Goal: Information Seeking & Learning: Learn about a topic

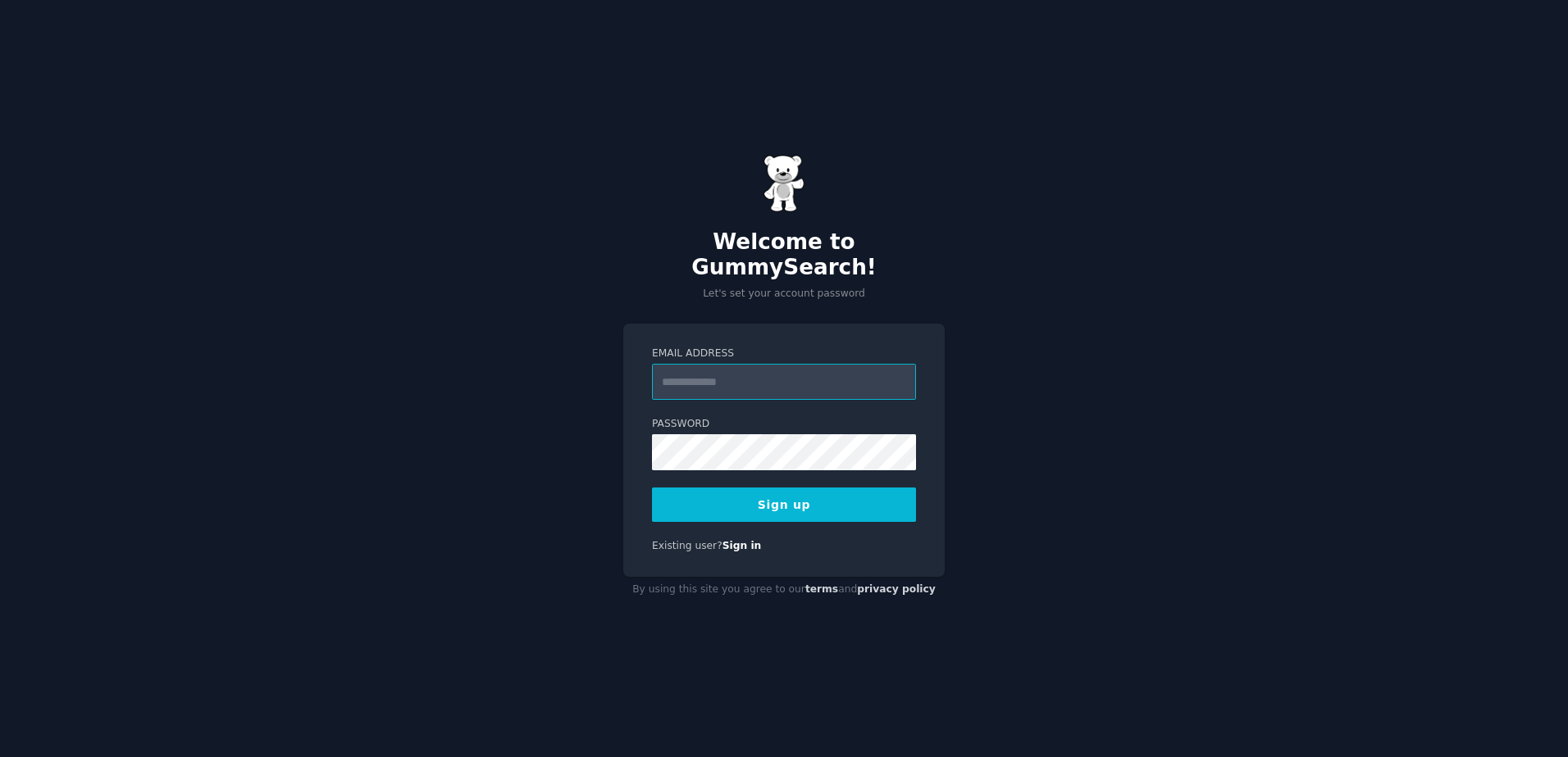
click at [783, 366] on input "Email Address" at bounding box center [783, 382] width 264 height 36
type input "**********"
click at [837, 496] on button "Sign up" at bounding box center [783, 504] width 264 height 34
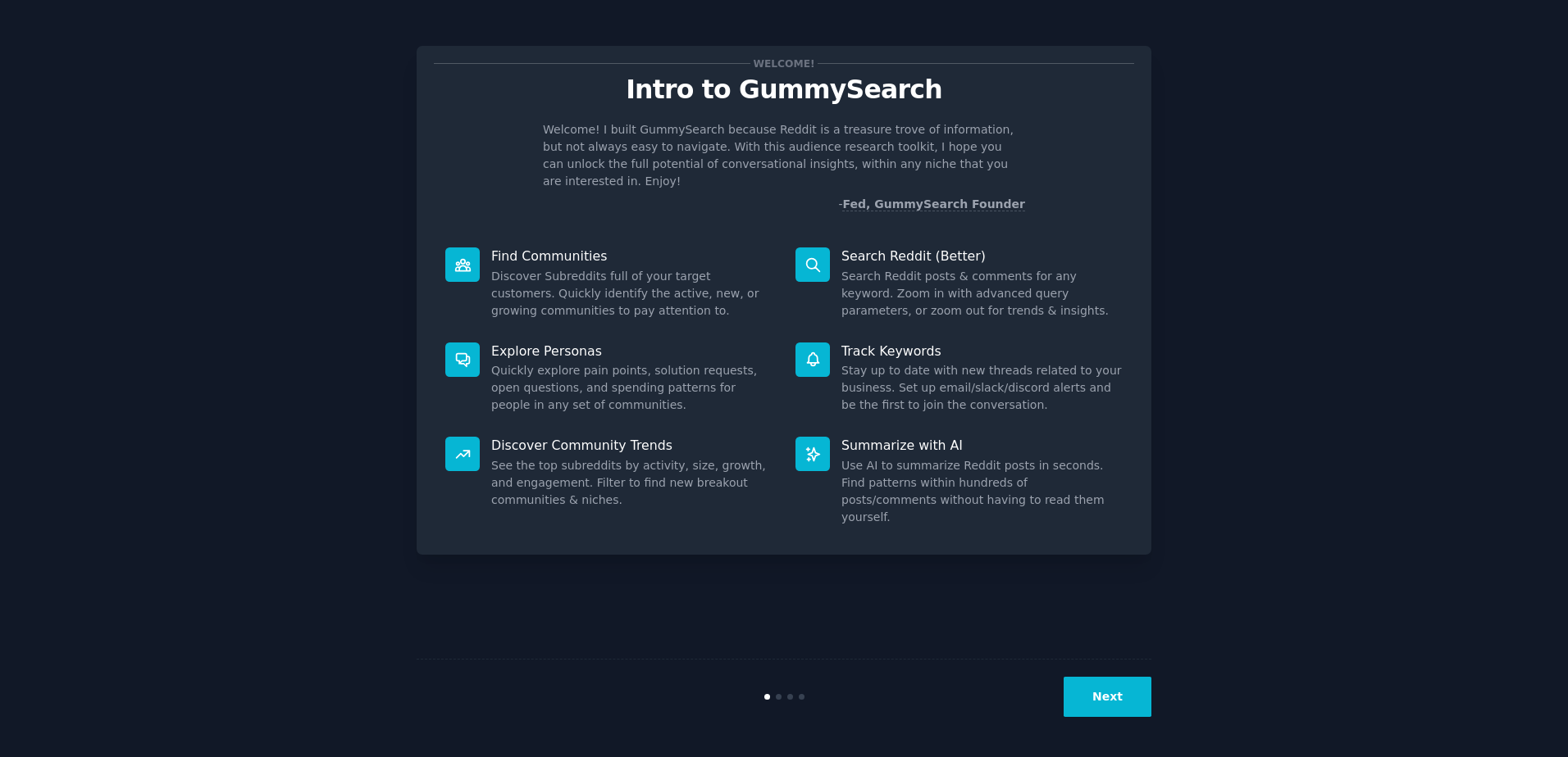
click at [1112, 699] on button "Next" at bounding box center [1107, 697] width 87 height 40
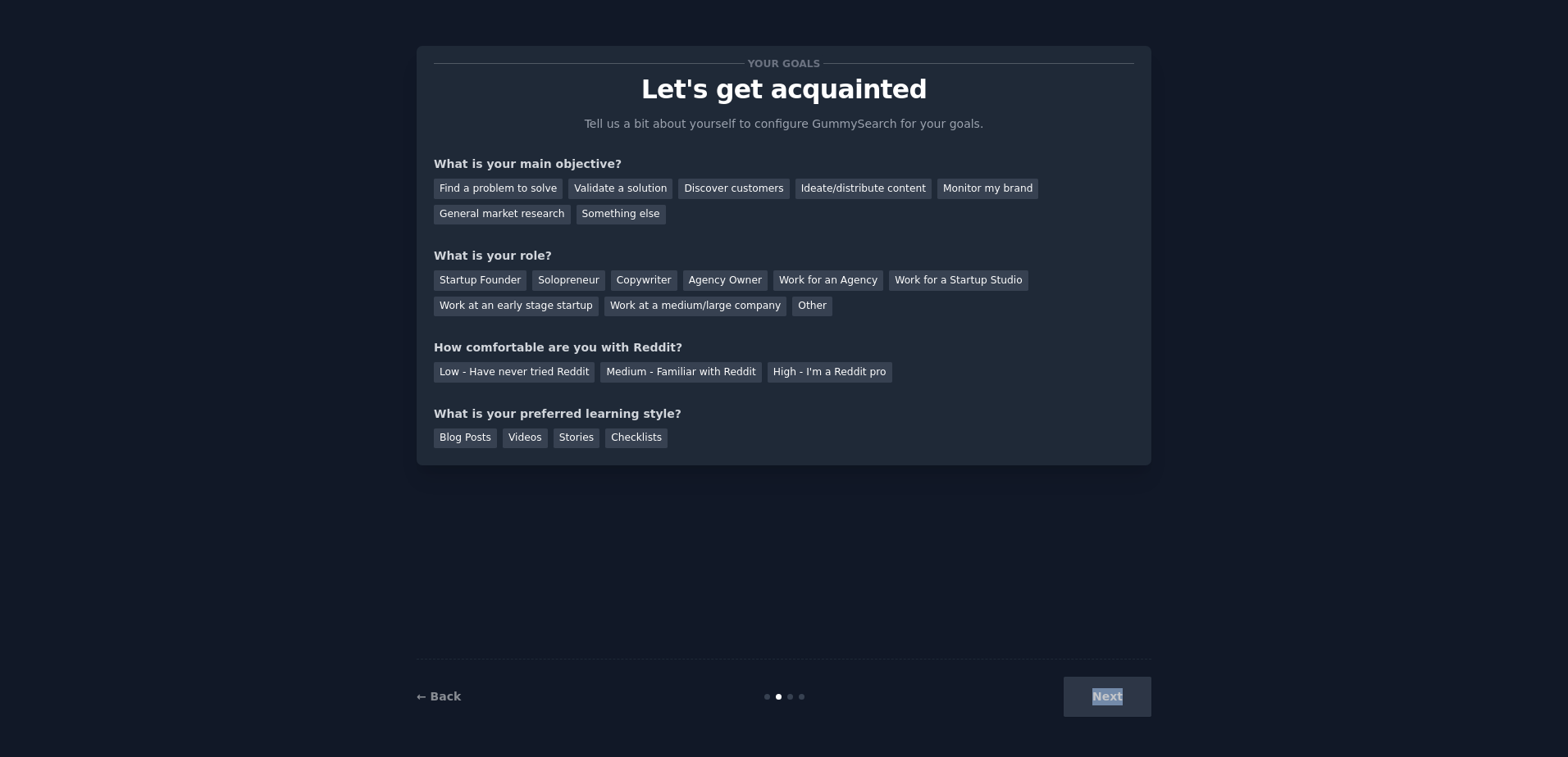
click at [1112, 699] on div "Next" at bounding box center [1029, 697] width 245 height 40
click at [522, 376] on div "Low - Have never tried Reddit" at bounding box center [513, 373] width 161 height 20
click at [511, 190] on div "Find a problem to solve" at bounding box center [498, 189] width 129 height 20
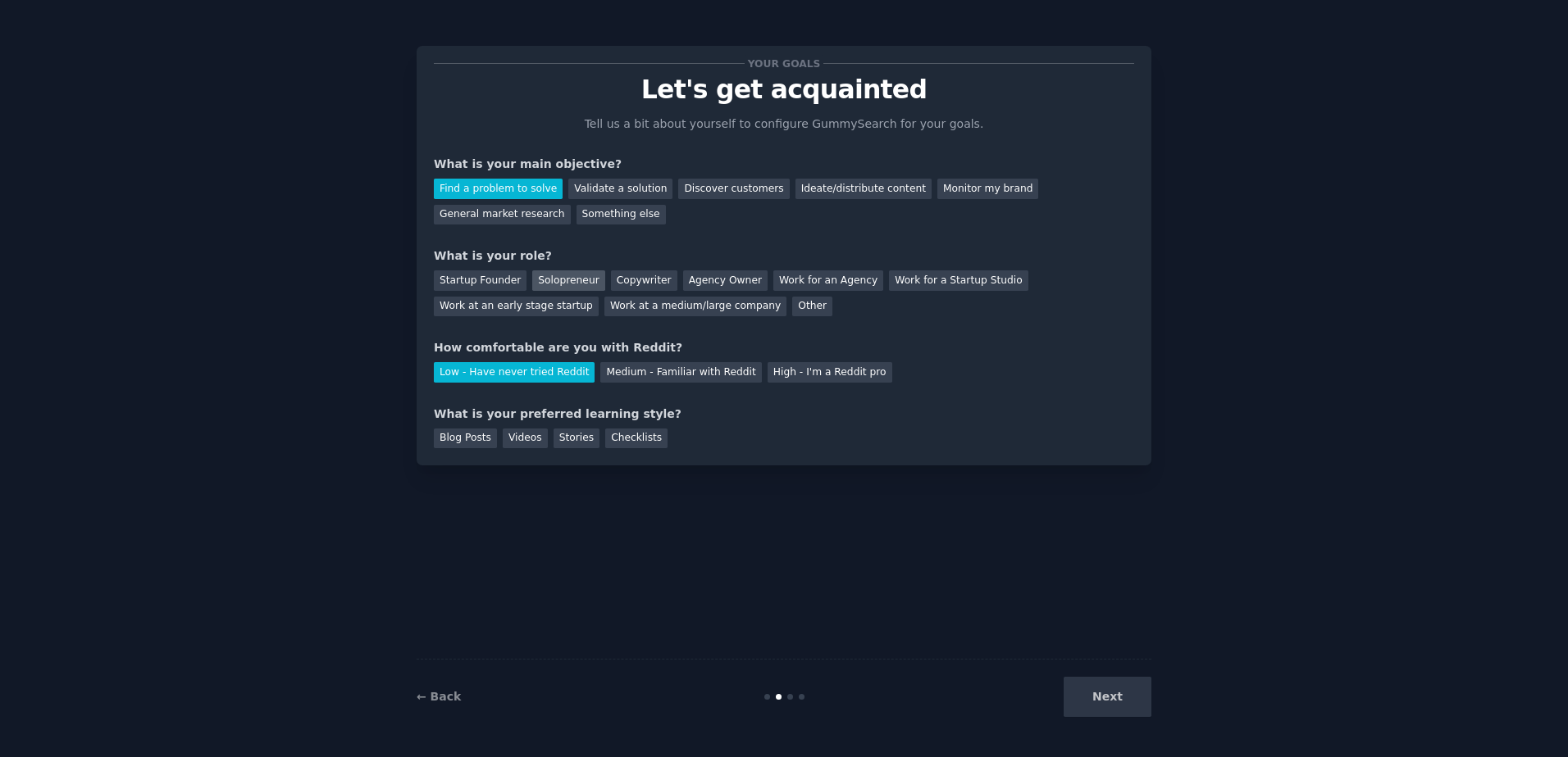
click at [573, 282] on div "Solopreneur" at bounding box center [568, 281] width 72 height 20
click at [1119, 699] on div "Next" at bounding box center [1029, 697] width 245 height 40
click at [463, 435] on div "Blog Posts" at bounding box center [465, 439] width 63 height 20
click at [1142, 702] on button "Next" at bounding box center [1107, 697] width 87 height 40
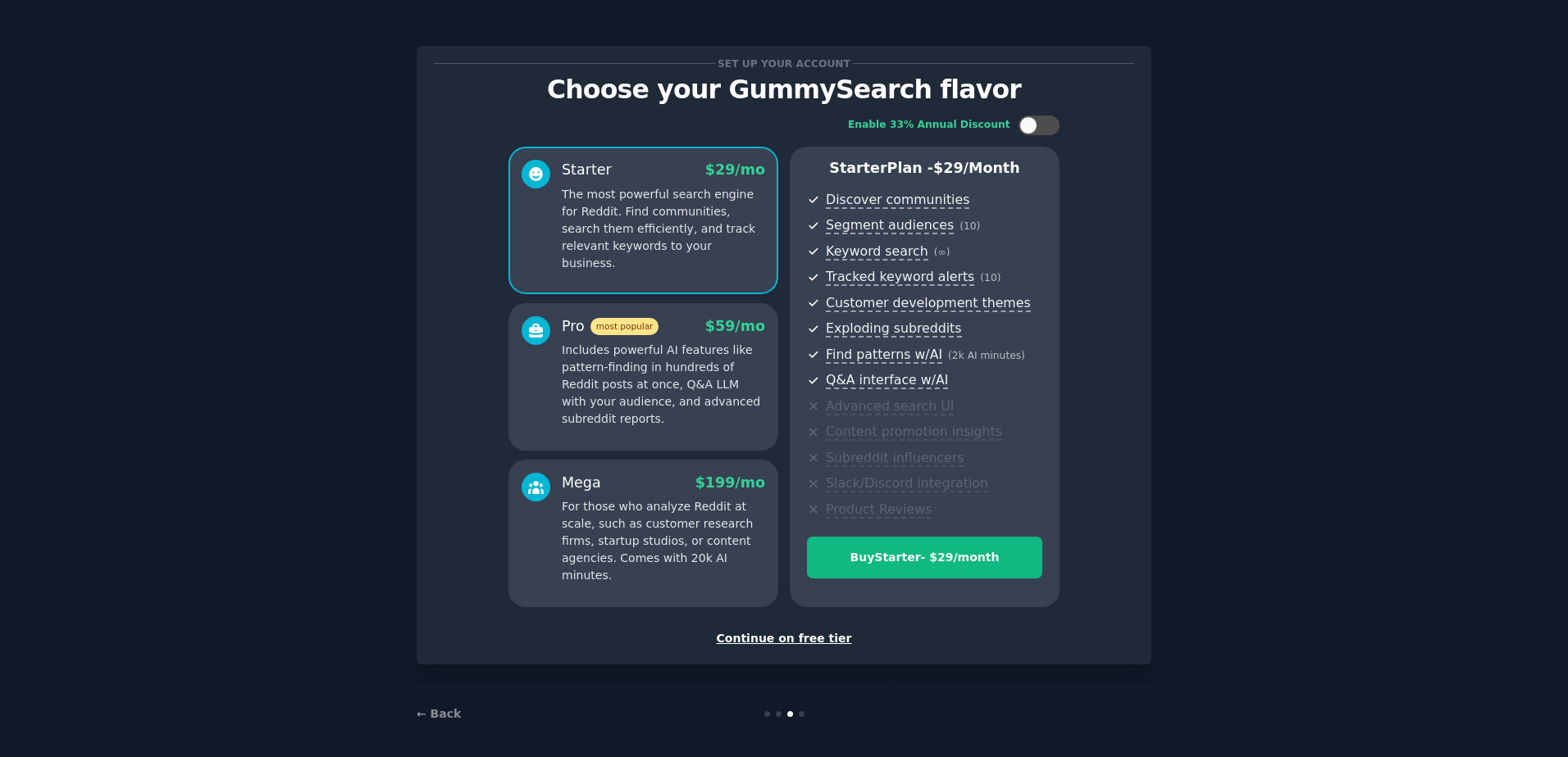
click at [789, 638] on div "Continue on free tier" at bounding box center [783, 638] width 700 height 17
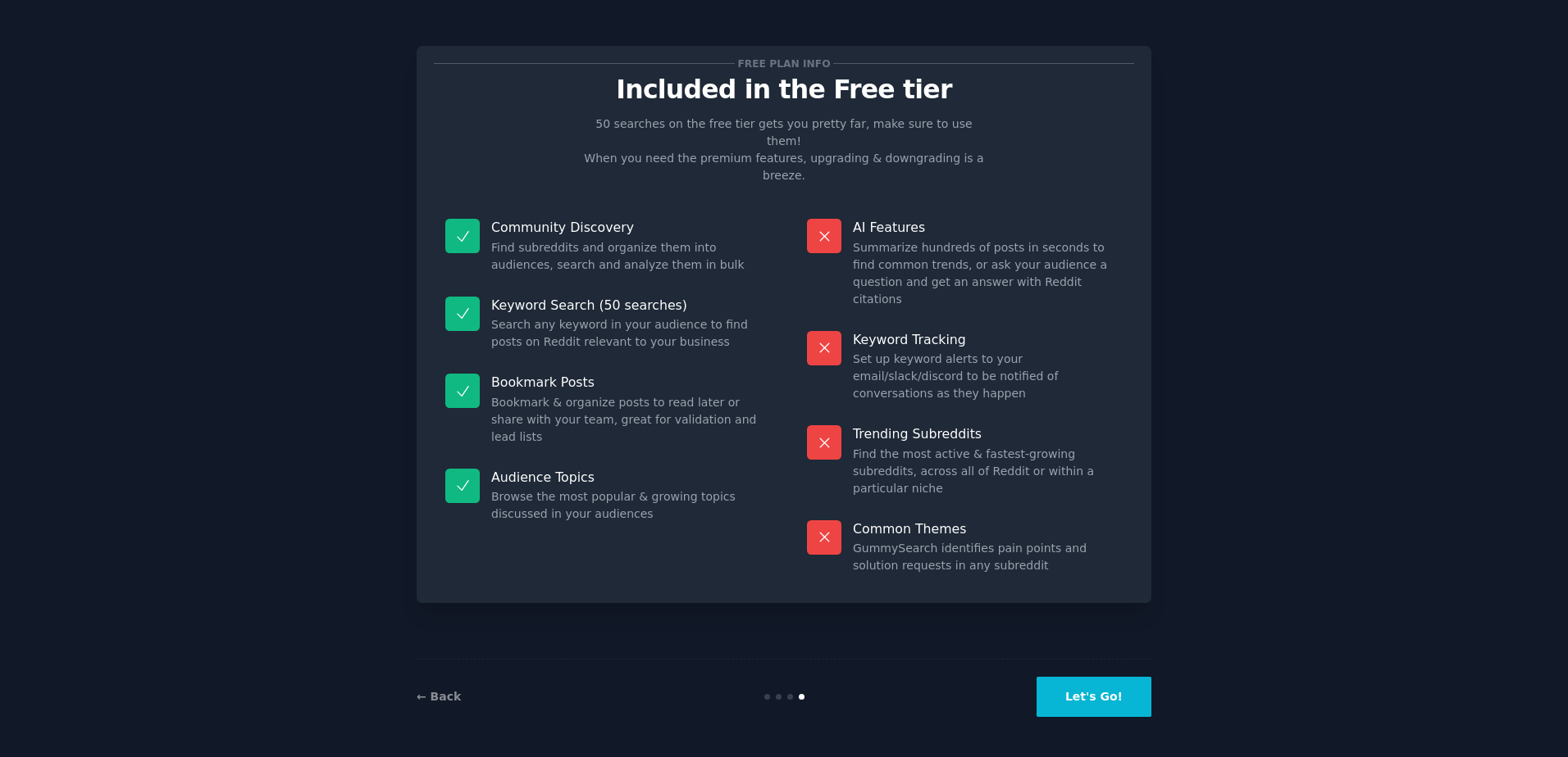
click at [1128, 701] on button "Let's Go!" at bounding box center [1093, 697] width 115 height 40
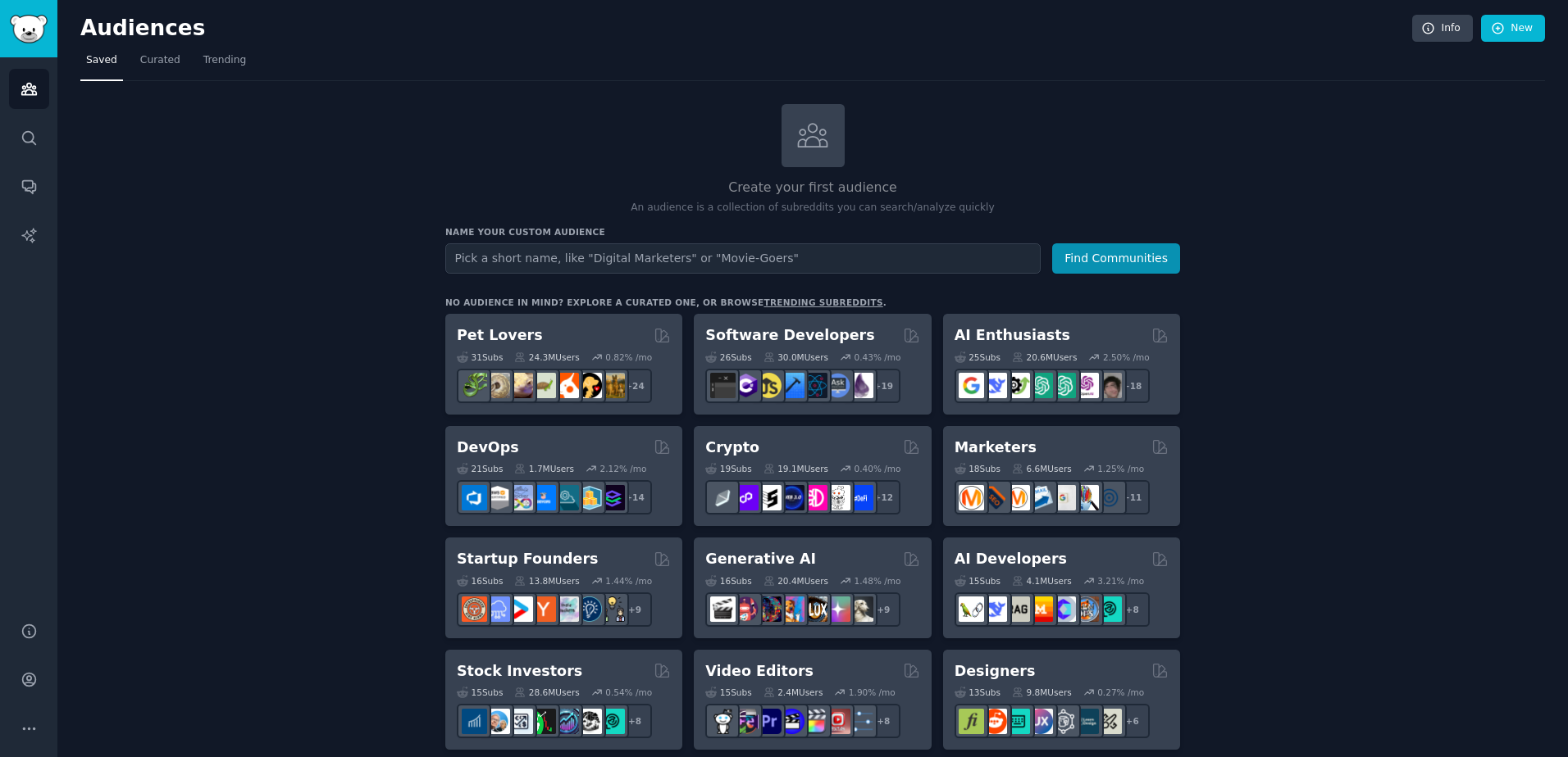
click at [584, 251] on input "text" at bounding box center [743, 258] width 595 height 30
click at [31, 139] on icon "Sidebar" at bounding box center [29, 138] width 17 height 17
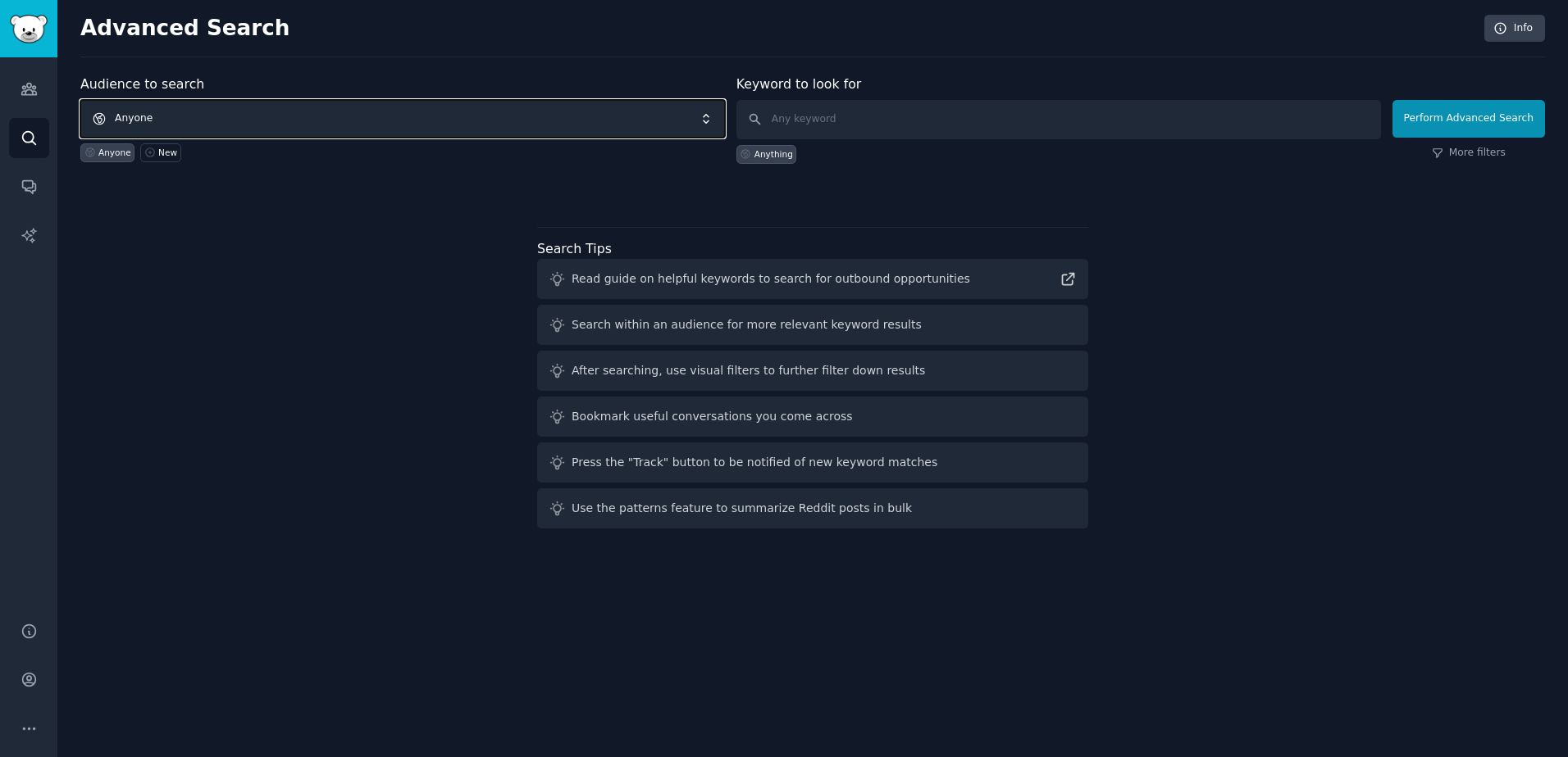
click at [592, 126] on span "Anyone" at bounding box center [402, 119] width 644 height 38
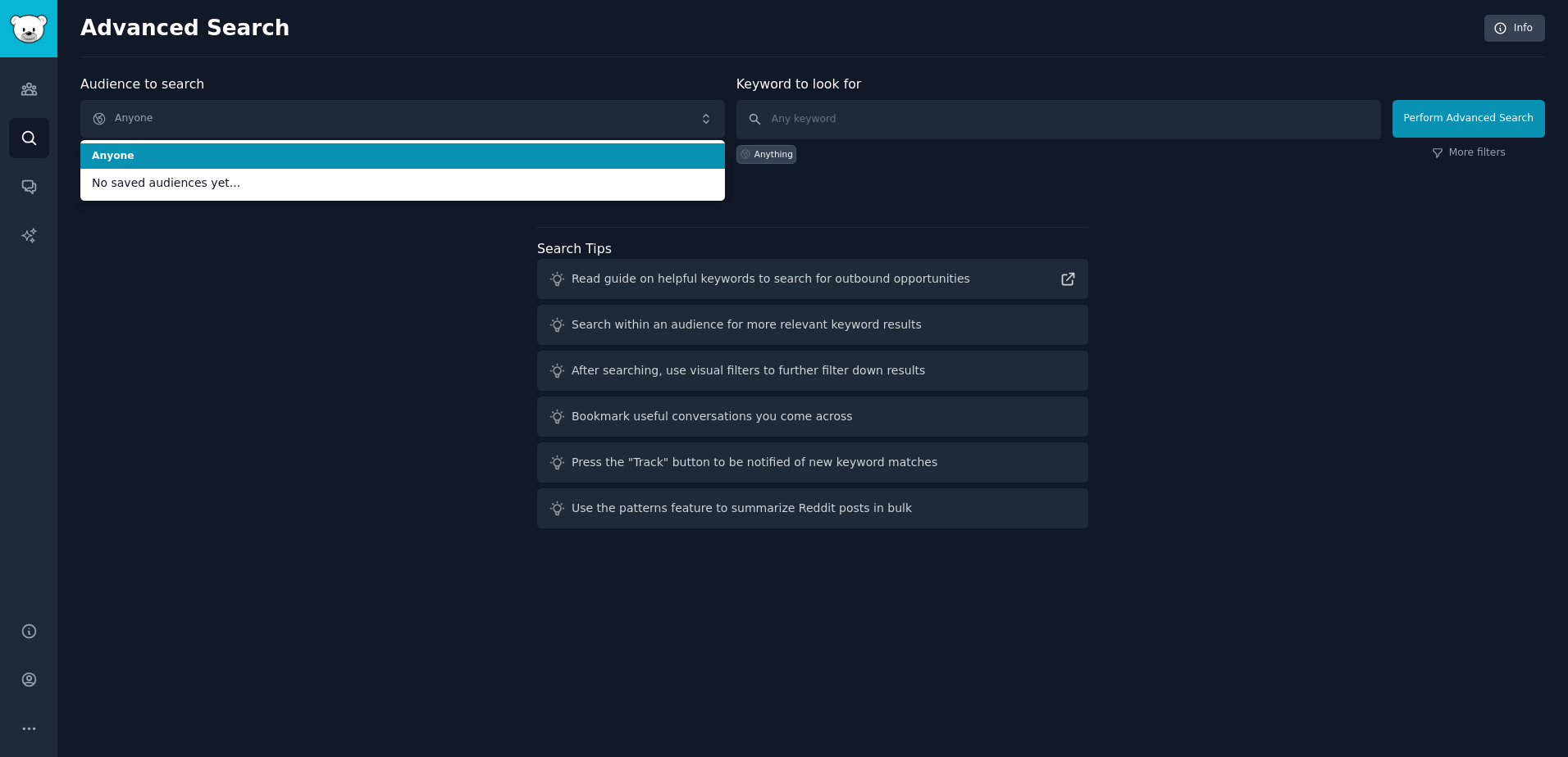
click at [598, 151] on span "Anyone" at bounding box center [402, 156] width 621 height 15
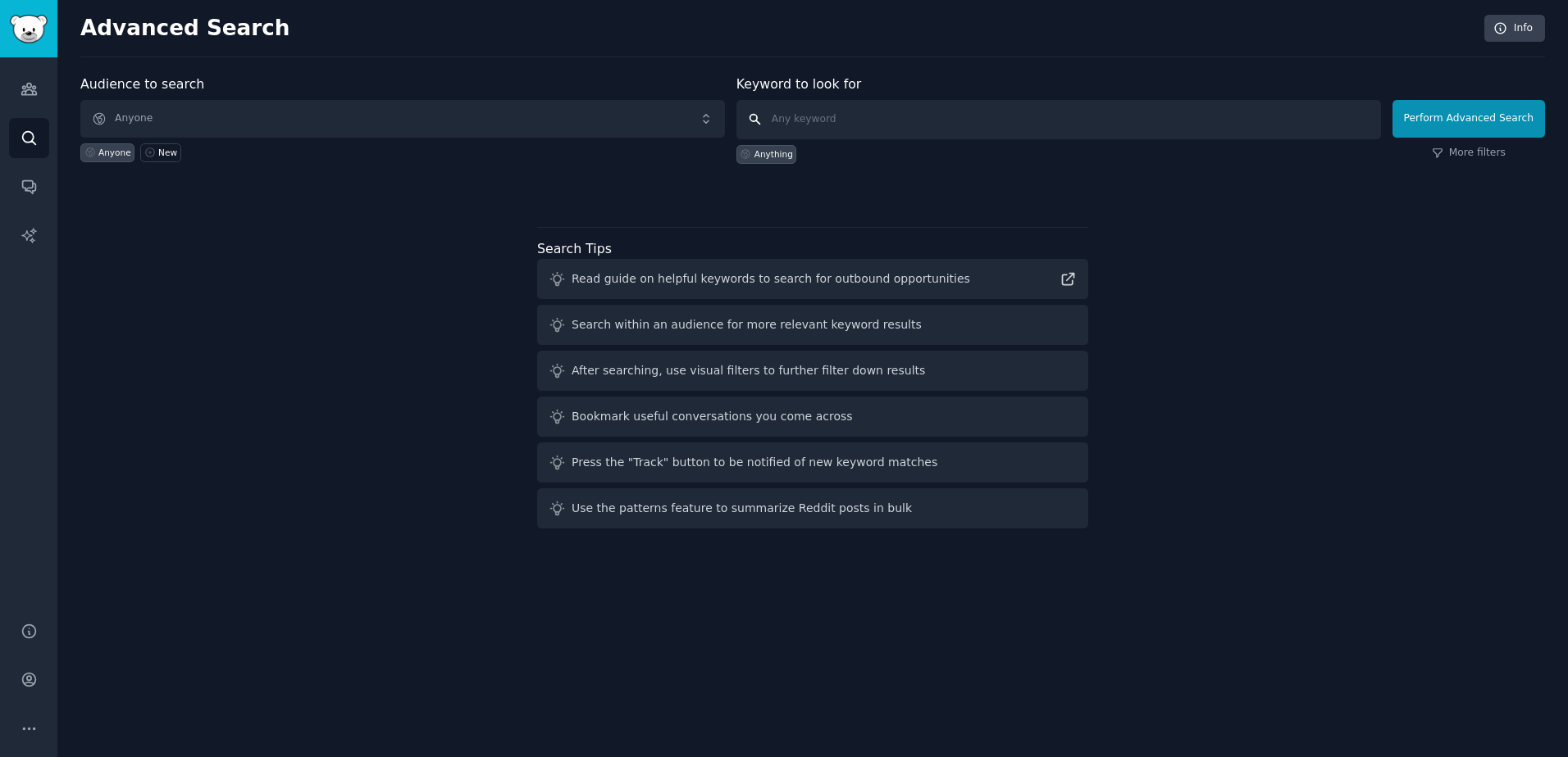
click at [854, 125] on input "text" at bounding box center [1058, 120] width 644 height 40
type input "prostadine"
click at [1521, 112] on button "Perform Advanced Search" at bounding box center [1469, 119] width 153 height 38
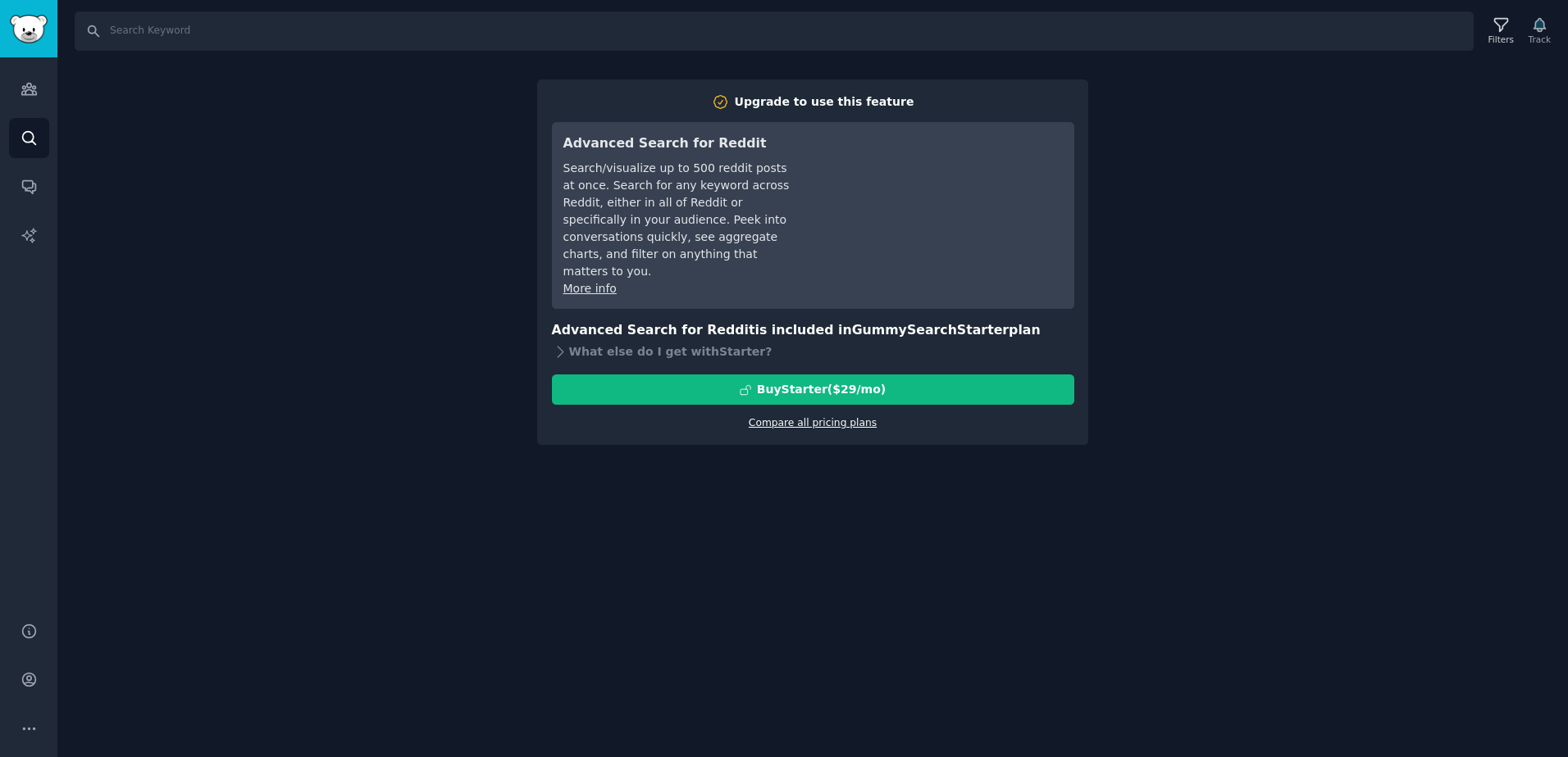
click at [843, 418] on link "Compare all pricing plans" at bounding box center [812, 423] width 128 height 11
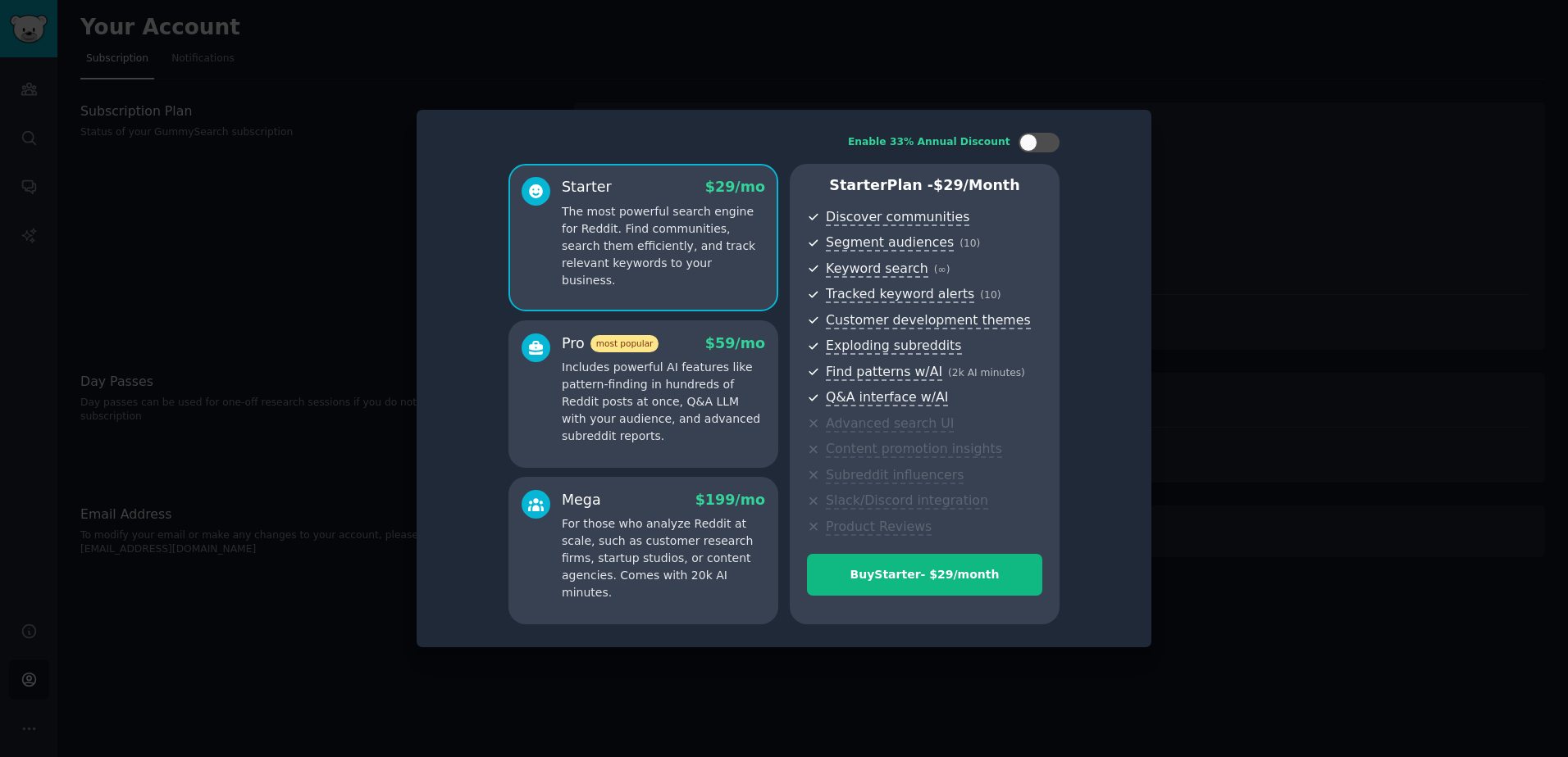
click at [1364, 384] on div at bounding box center [784, 378] width 1568 height 757
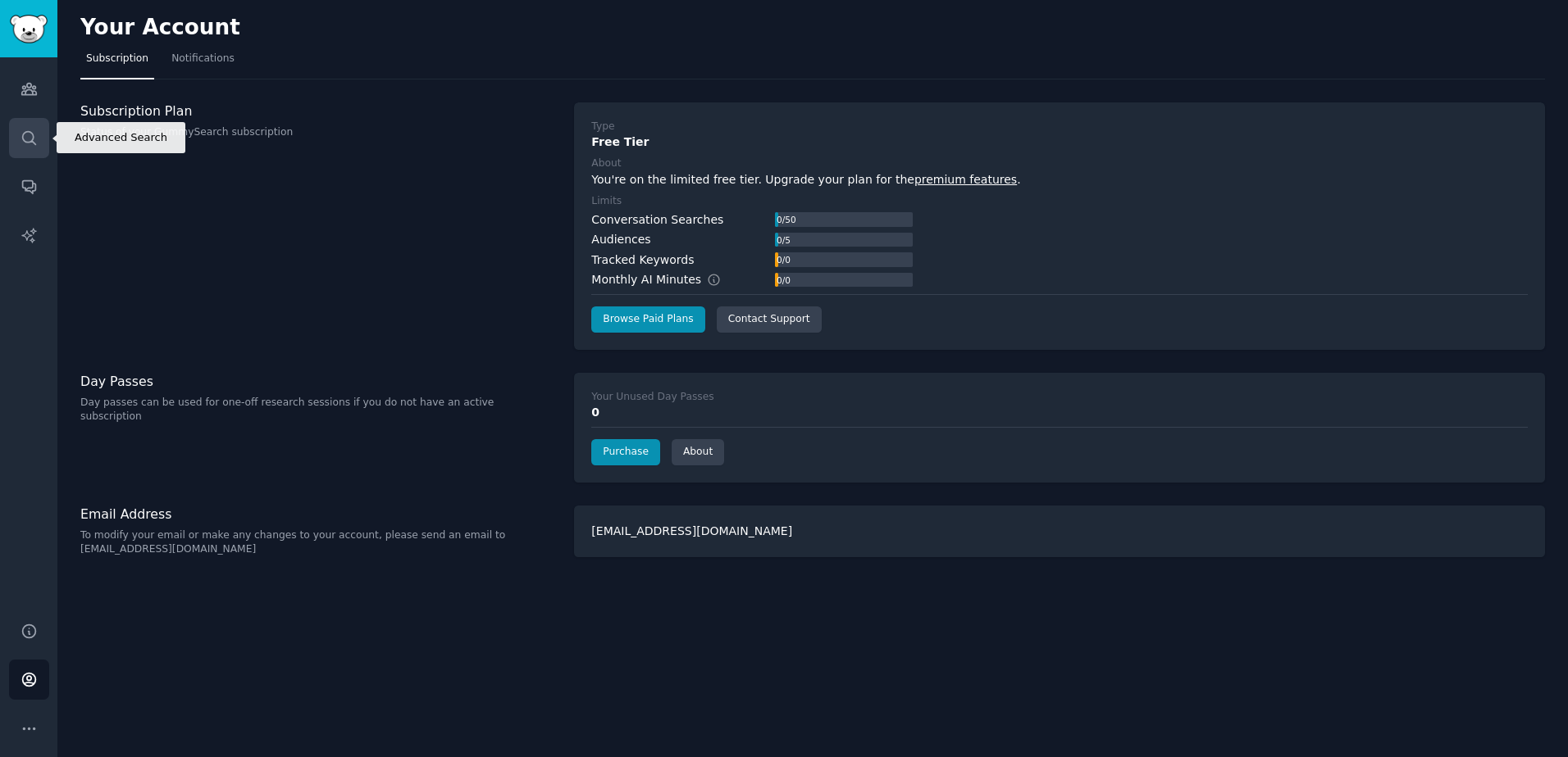
click at [38, 130] on link "Search" at bounding box center [29, 138] width 40 height 40
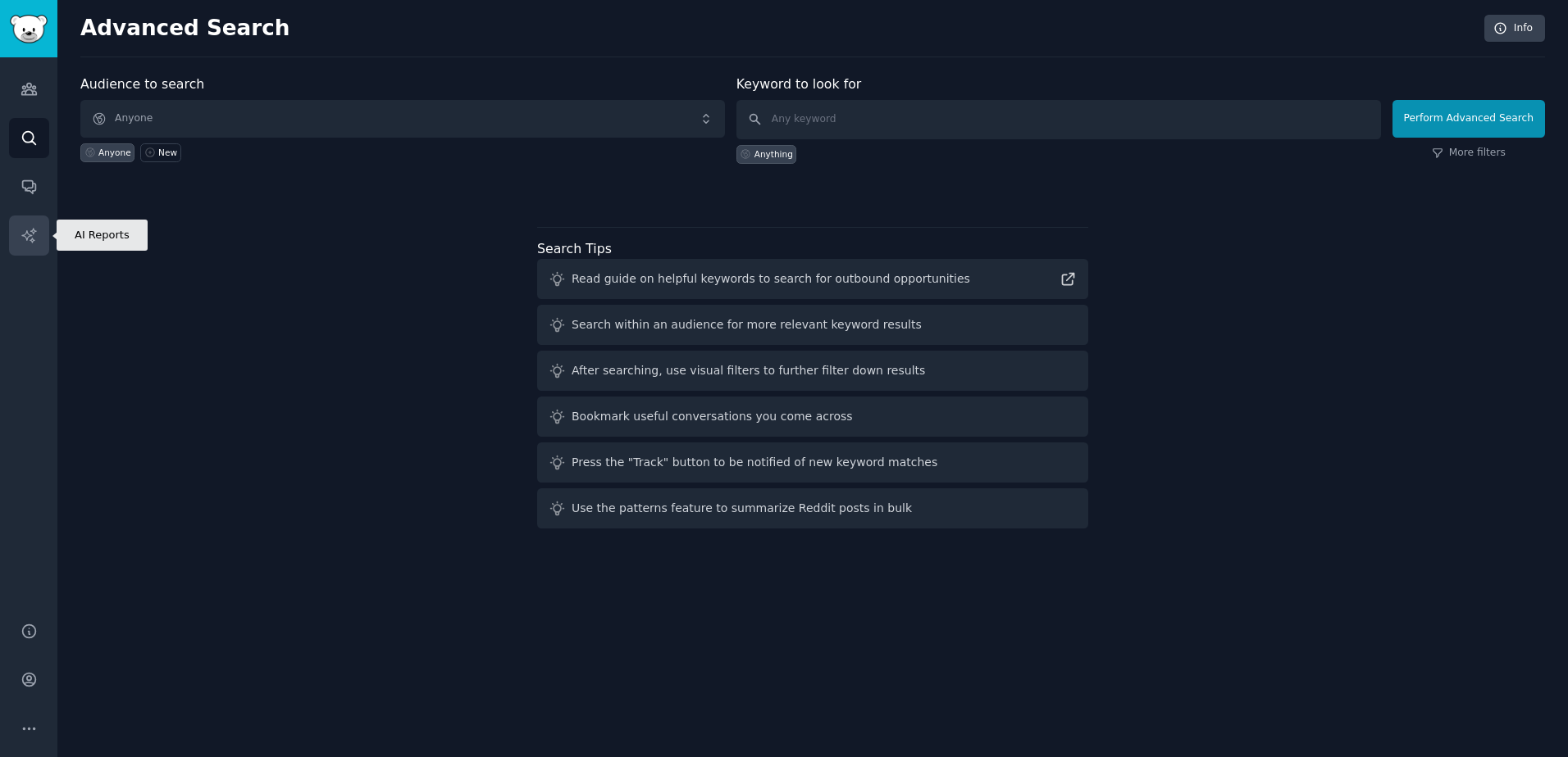
click at [33, 233] on icon "Sidebar" at bounding box center [28, 235] width 14 height 14
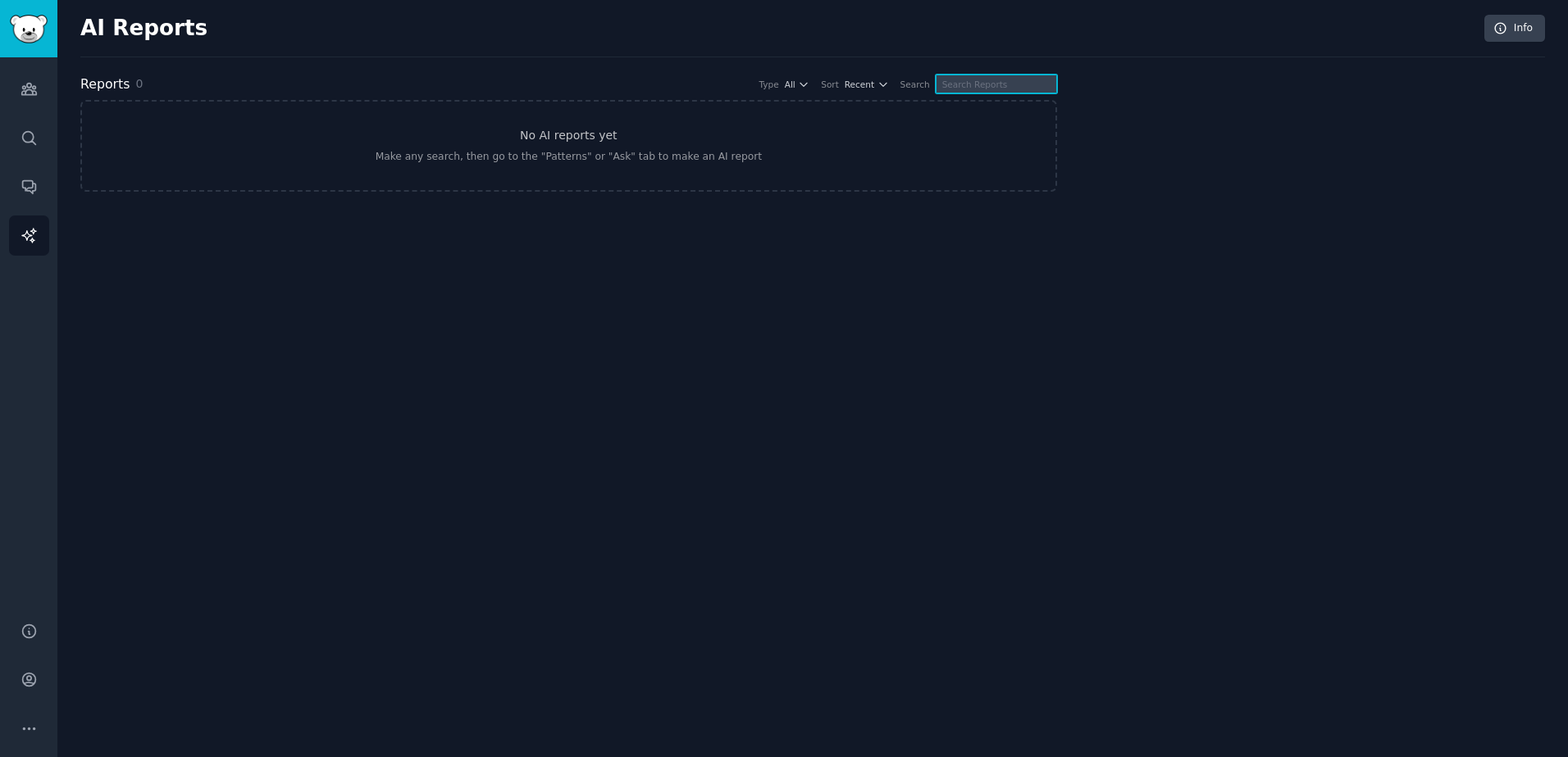
click at [997, 86] on input "text" at bounding box center [997, 84] width 121 height 18
click at [18, 91] on link "Audiences" at bounding box center [29, 89] width 40 height 40
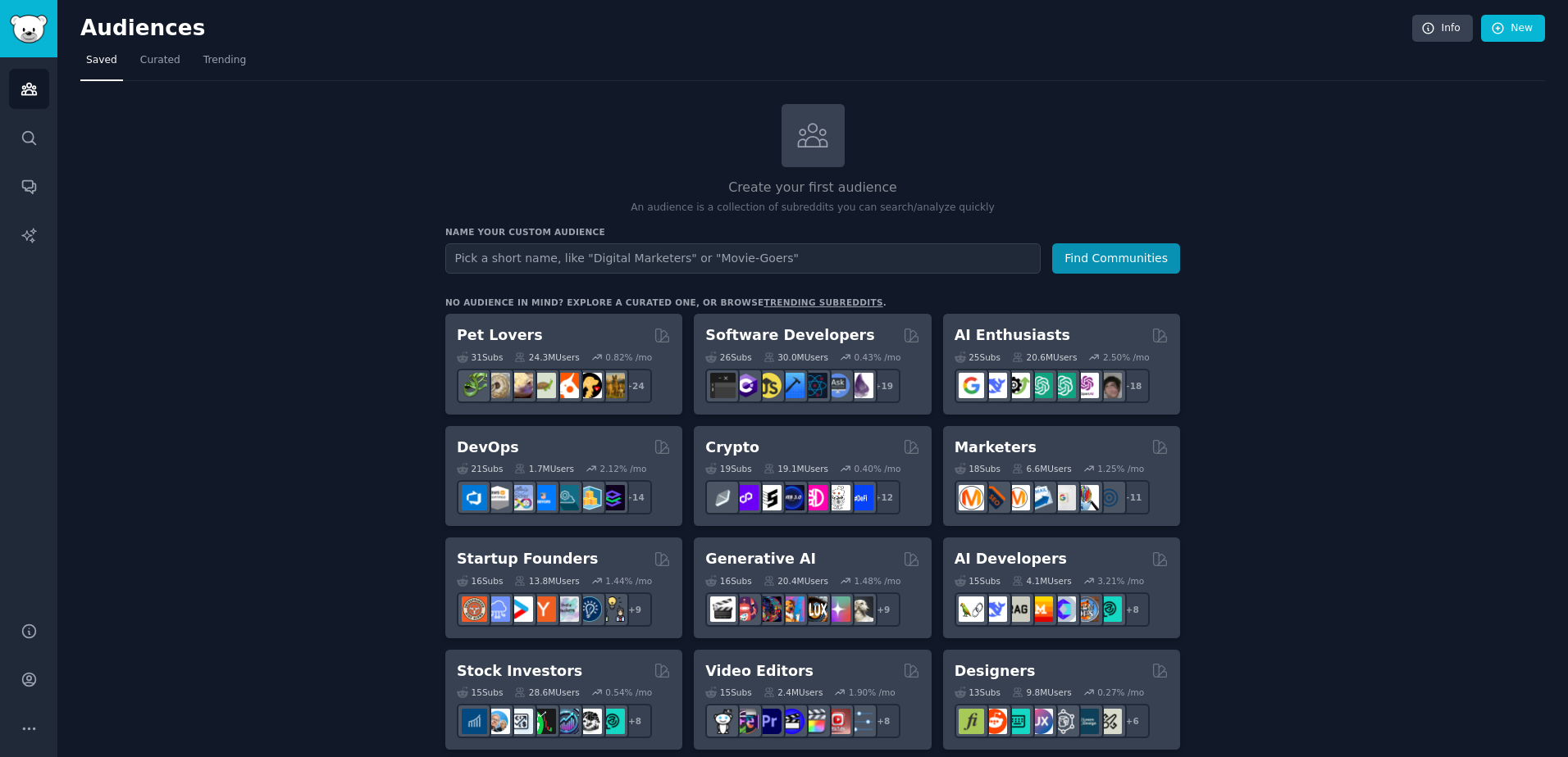
drag, startPoint x: 474, startPoint y: 335, endPoint x: 1007, endPoint y: 235, distance: 542.3
click at [474, 335] on h2 "Pet Lovers" at bounding box center [500, 336] width 86 height 20
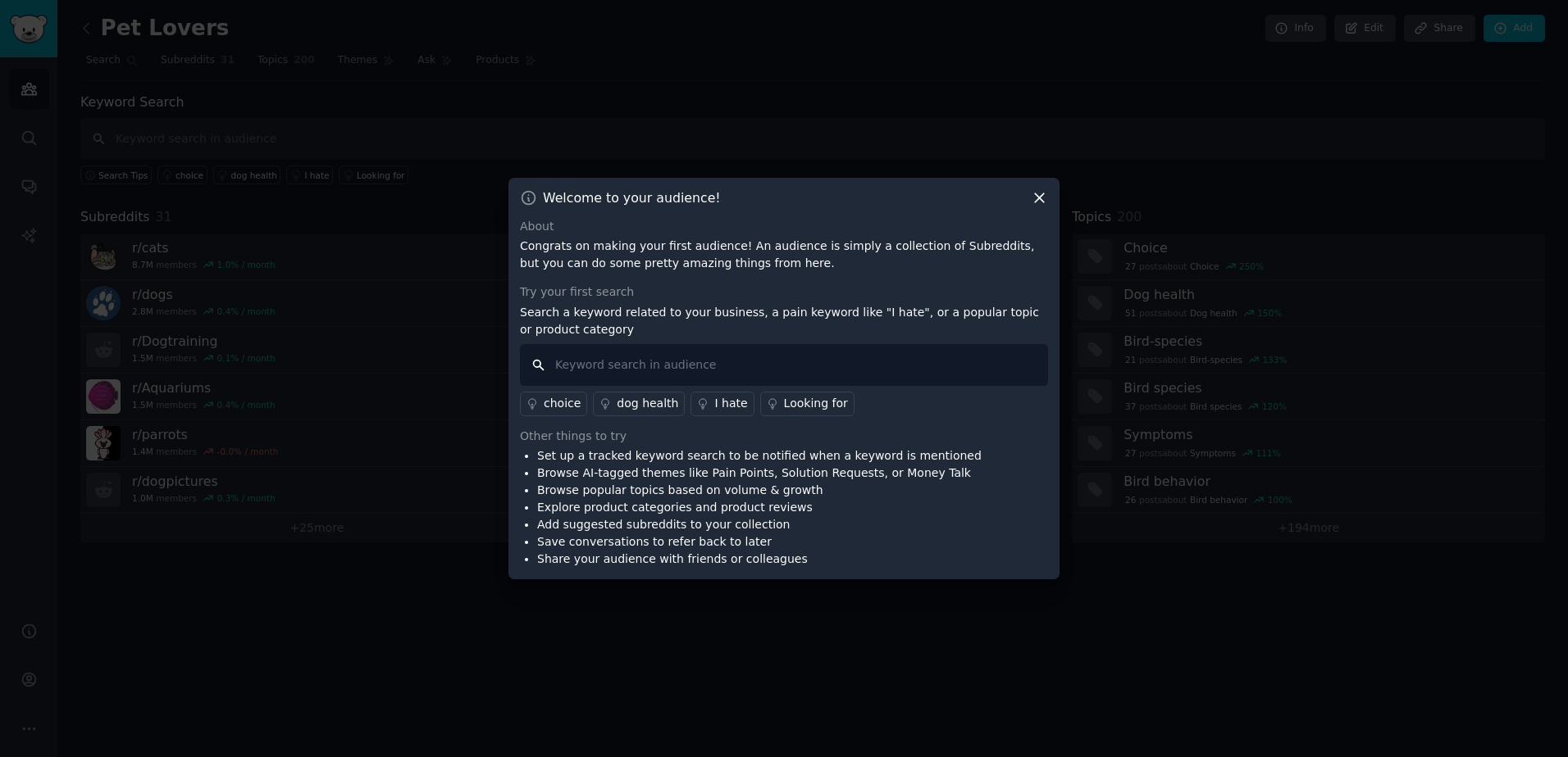
click at [696, 358] on input "text" at bounding box center [784, 364] width 528 height 41
click at [1035, 187] on div "Welcome to your audience! About Congrats on making your first audience! An audi…" at bounding box center [783, 378] width 551 height 402
click at [1042, 194] on icon at bounding box center [1039, 198] width 9 height 9
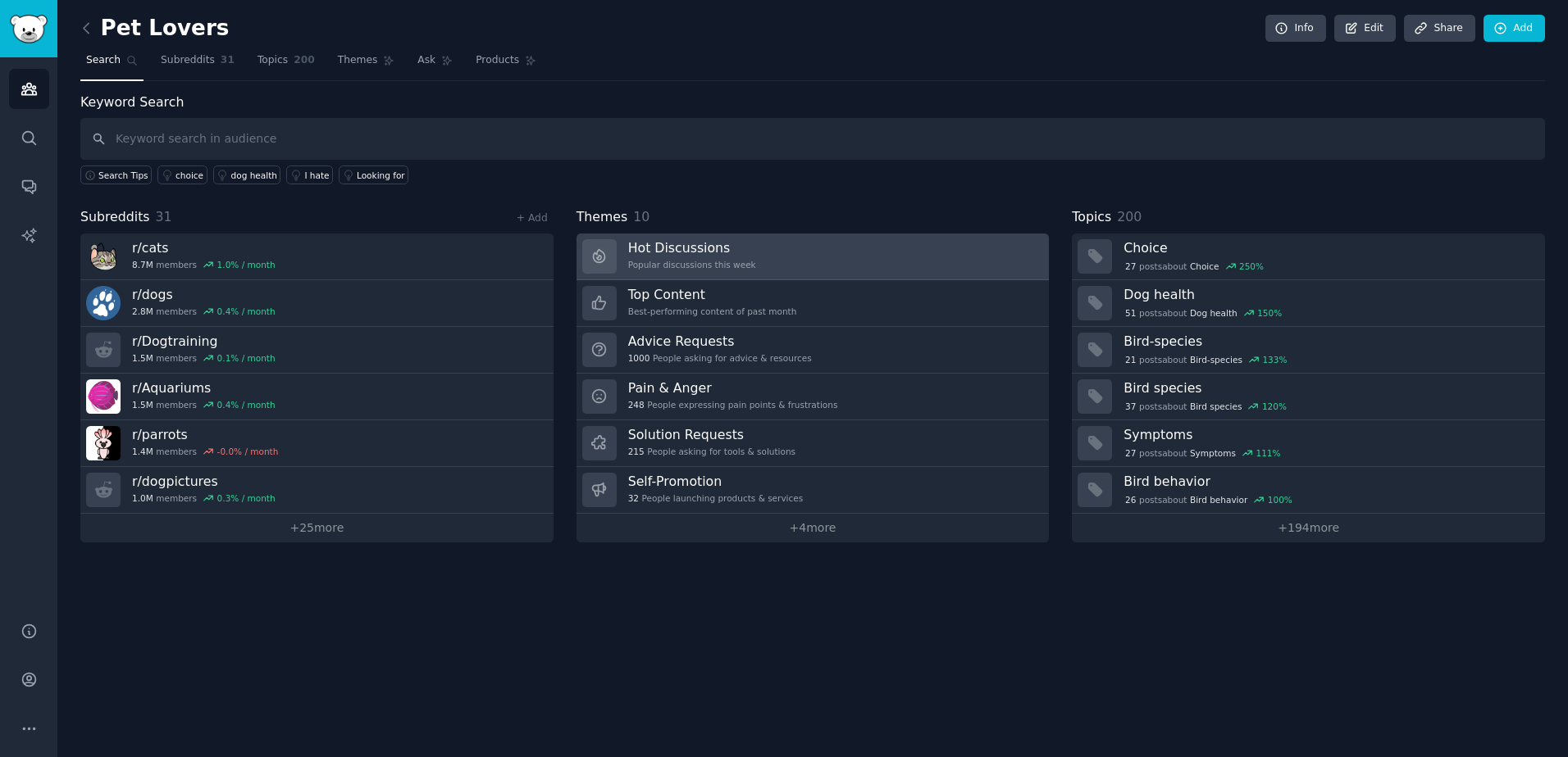
click at [774, 242] on link "Hot Discussions Popular discussions this week" at bounding box center [813, 257] width 473 height 47
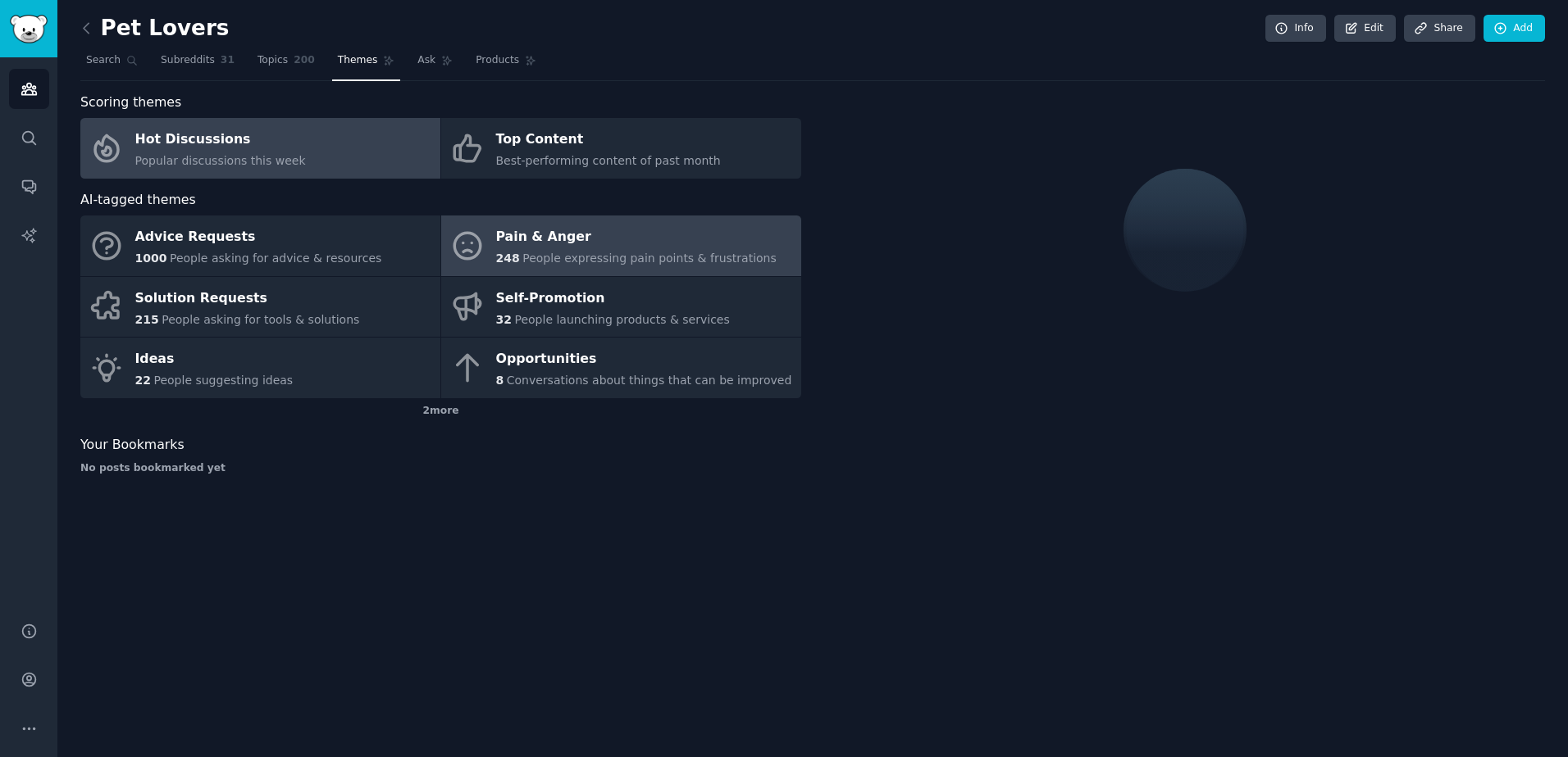
click at [628, 237] on div "Pain & Anger" at bounding box center [636, 237] width 281 height 27
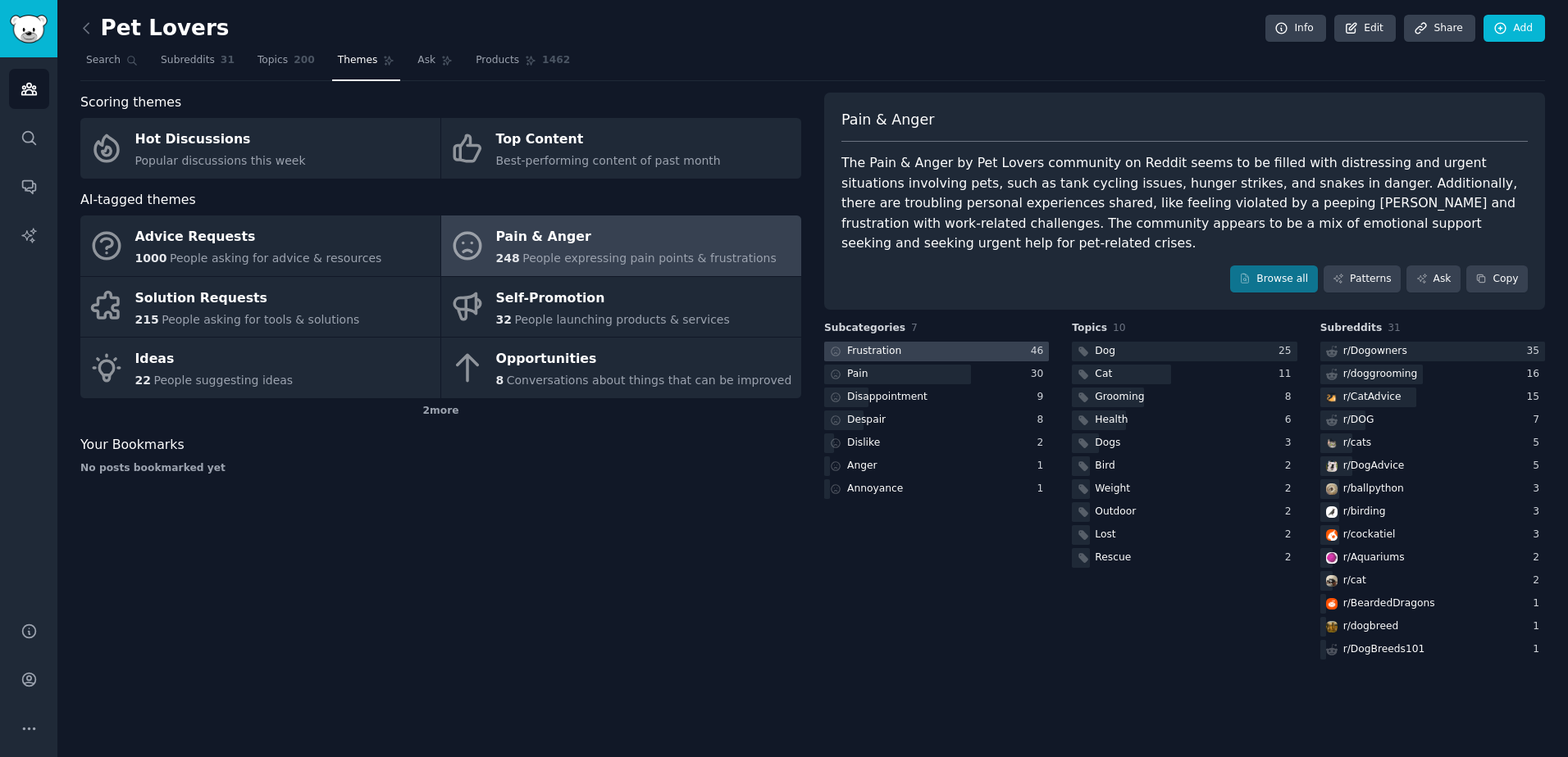
click at [956, 342] on div at bounding box center [936, 352] width 225 height 20
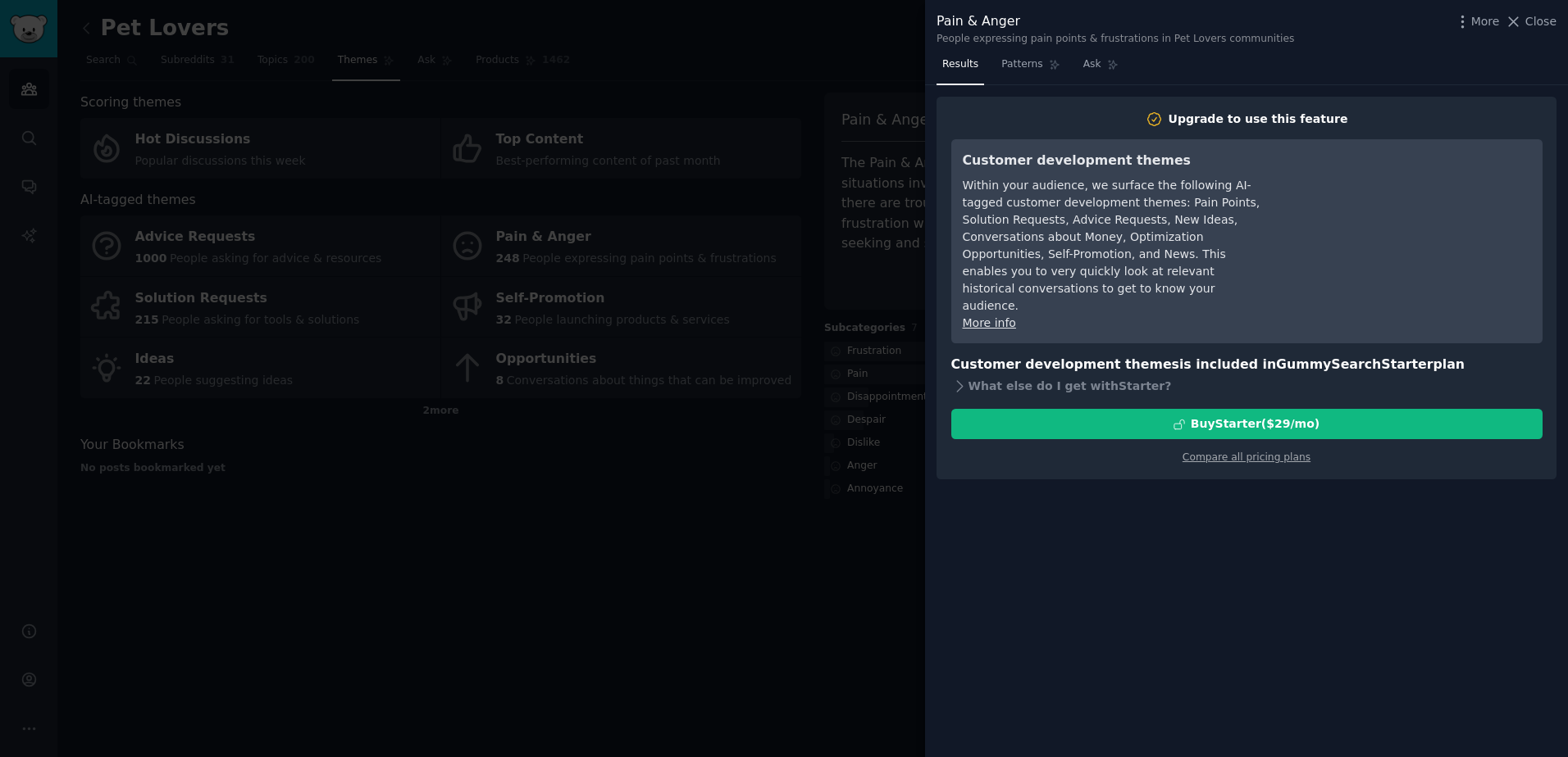
click at [786, 46] on div at bounding box center [784, 378] width 1568 height 757
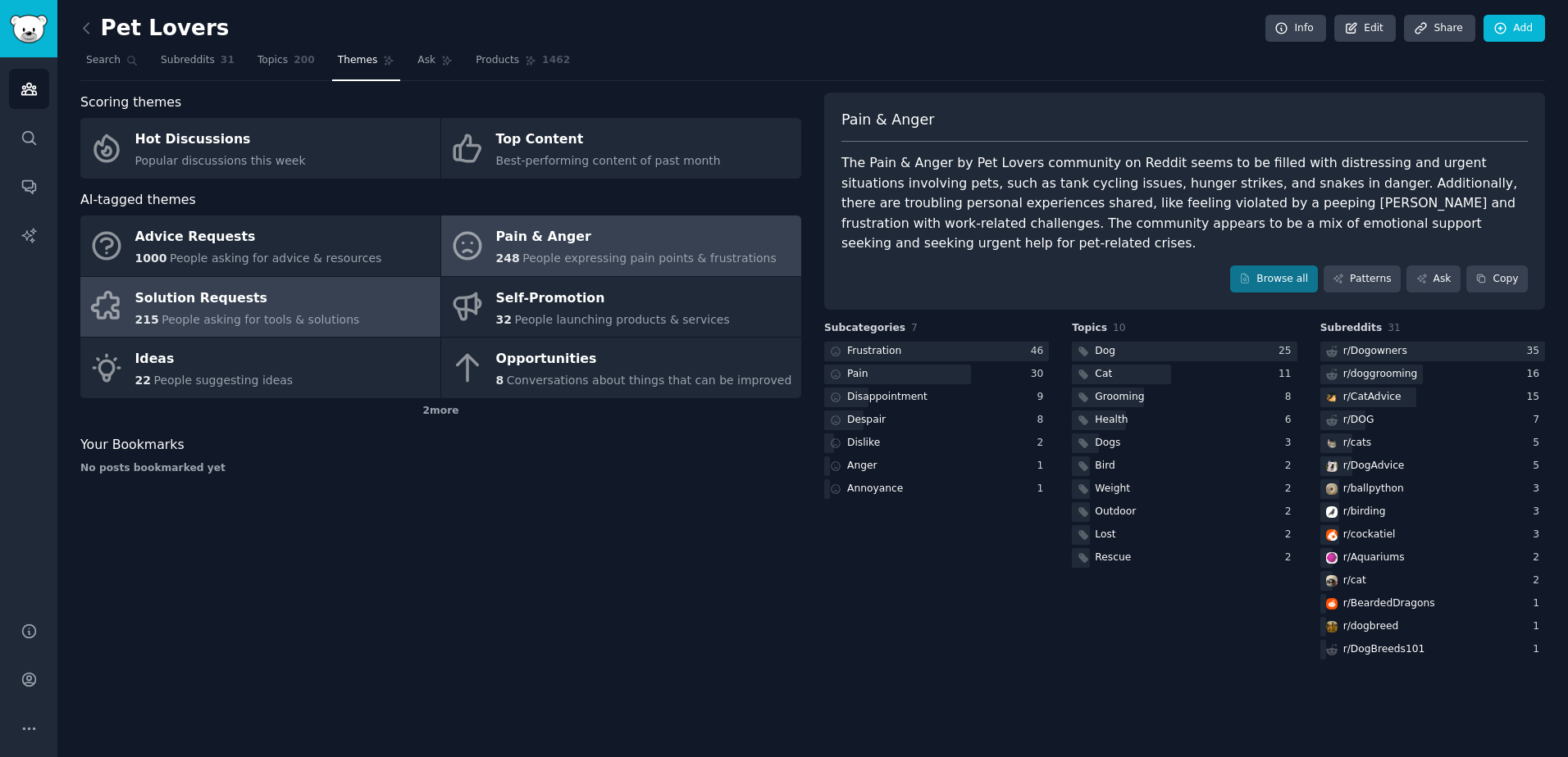
click at [213, 315] on span "People asking for tools & solutions" at bounding box center [260, 319] width 198 height 13
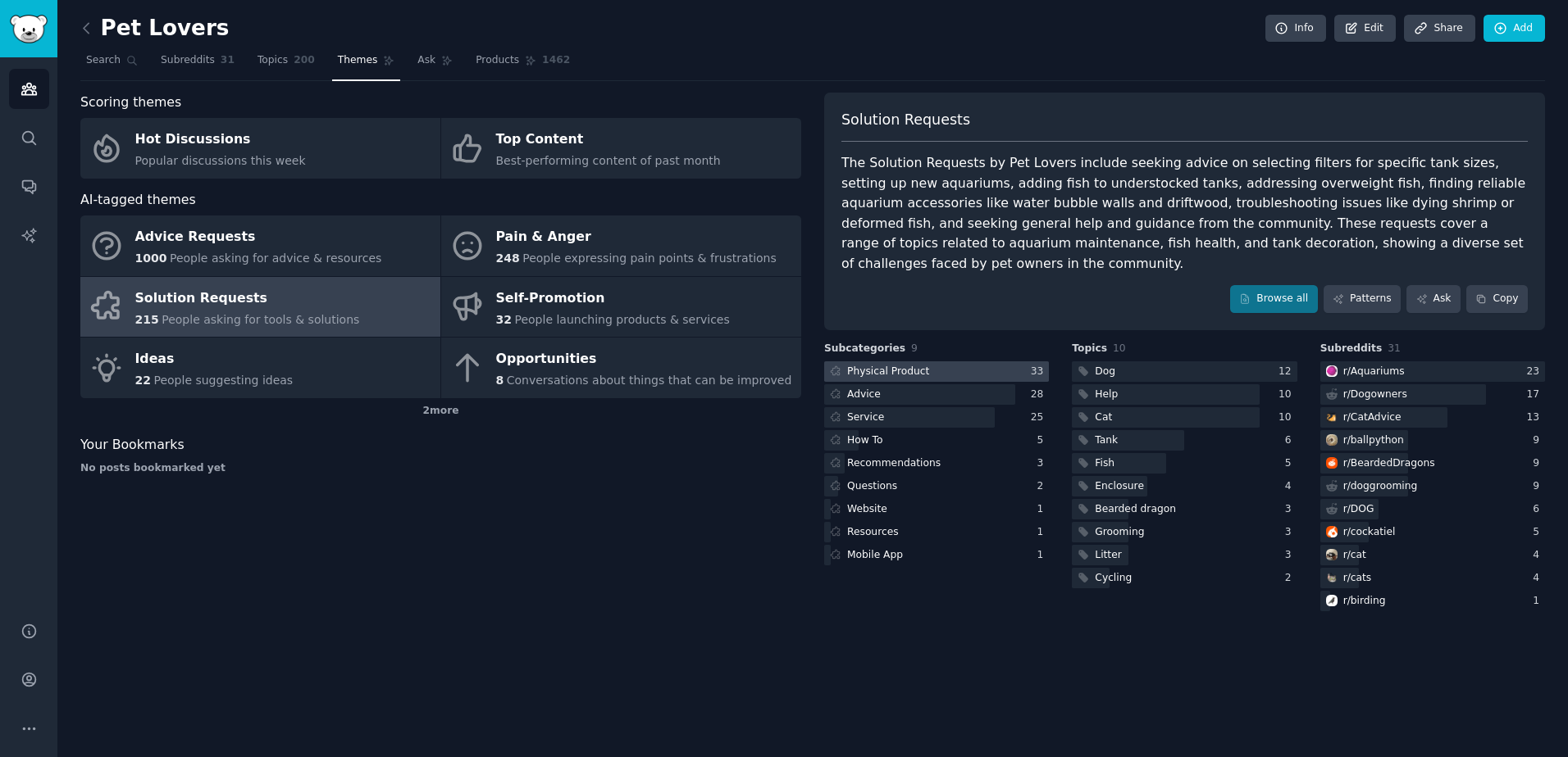
click at [937, 361] on div at bounding box center [936, 372] width 225 height 20
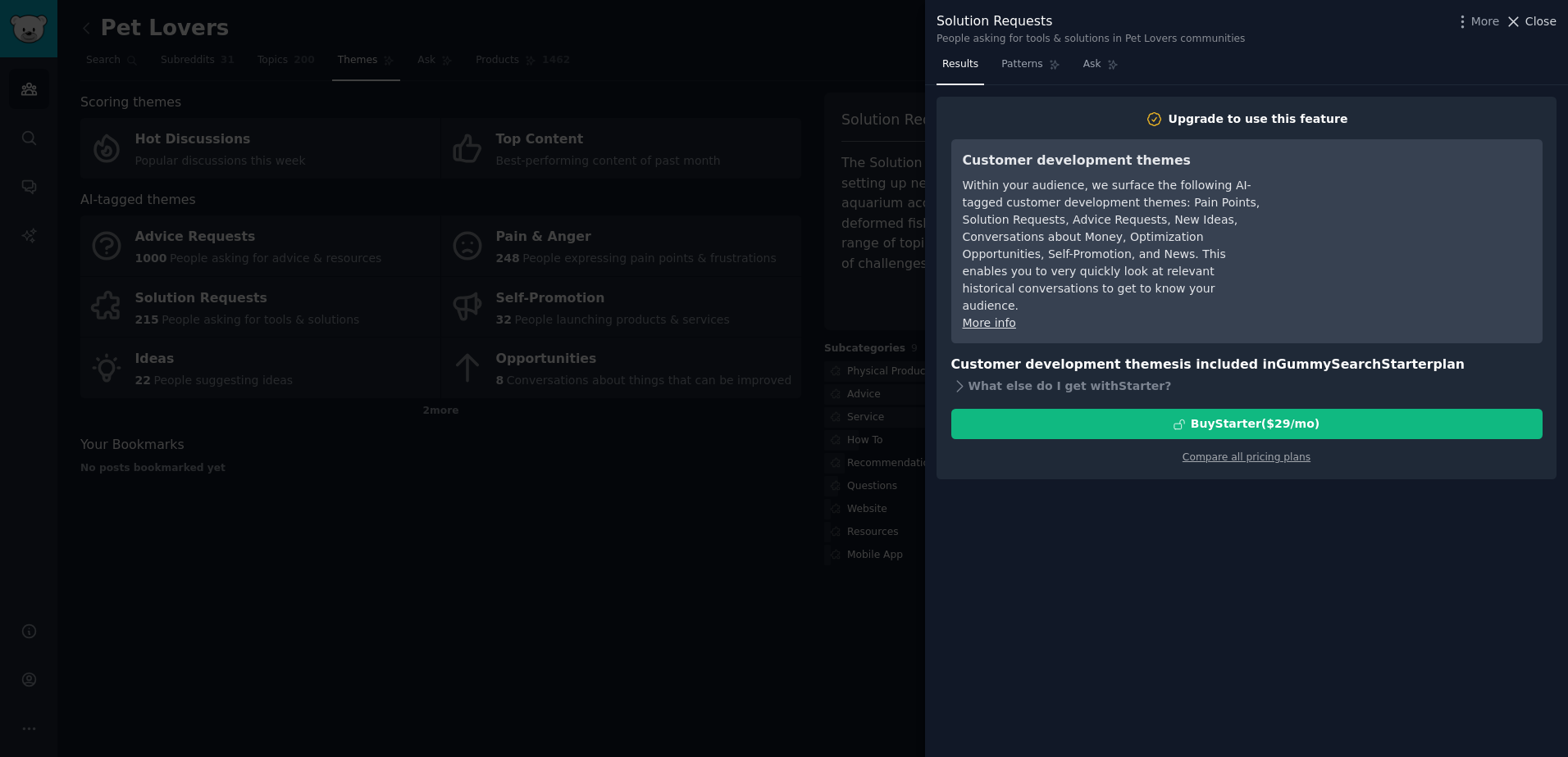
click at [1525, 19] on button "Close" at bounding box center [1530, 21] width 52 height 17
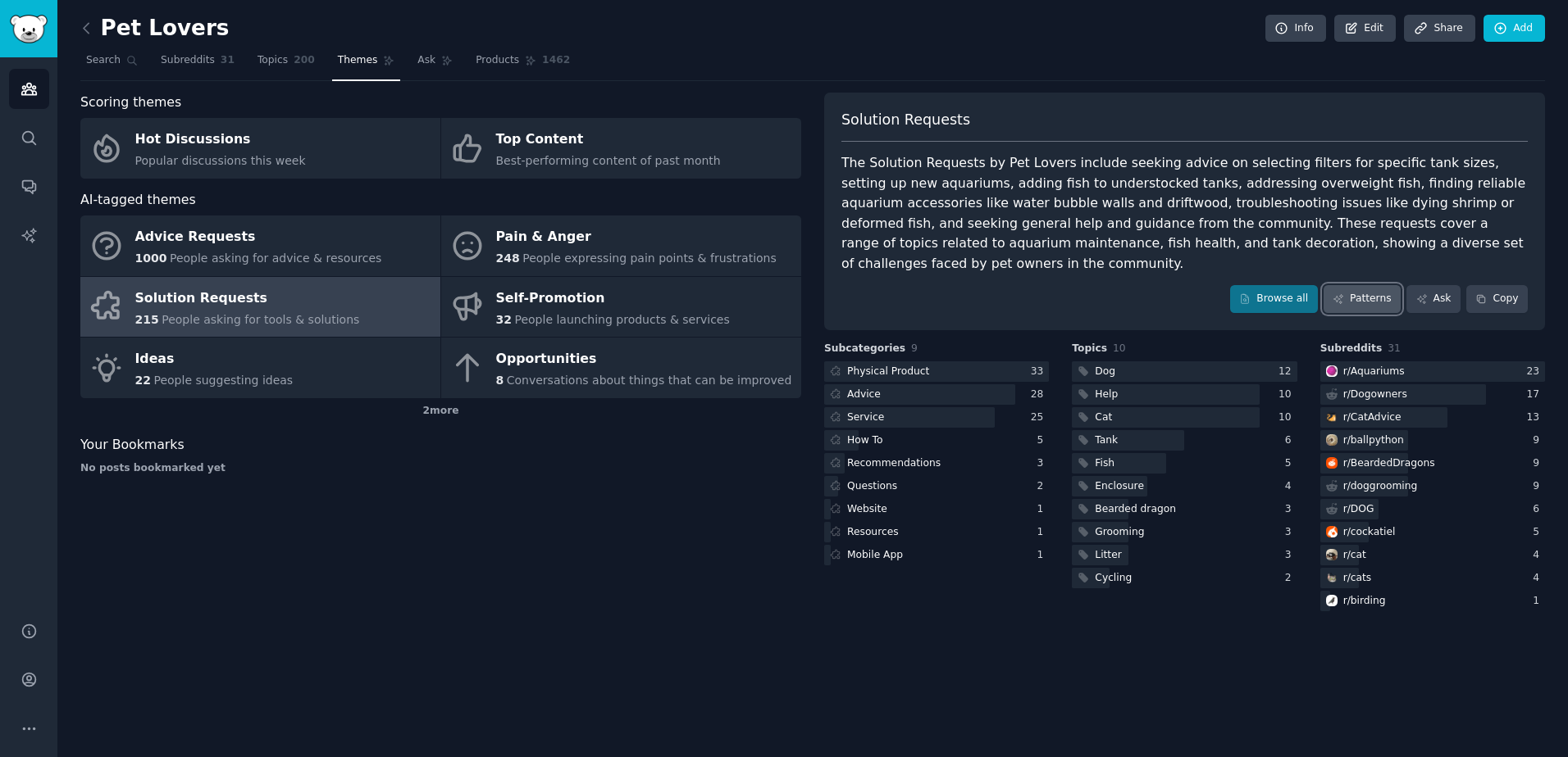
click at [1364, 292] on link "Patterns" at bounding box center [1362, 299] width 77 height 28
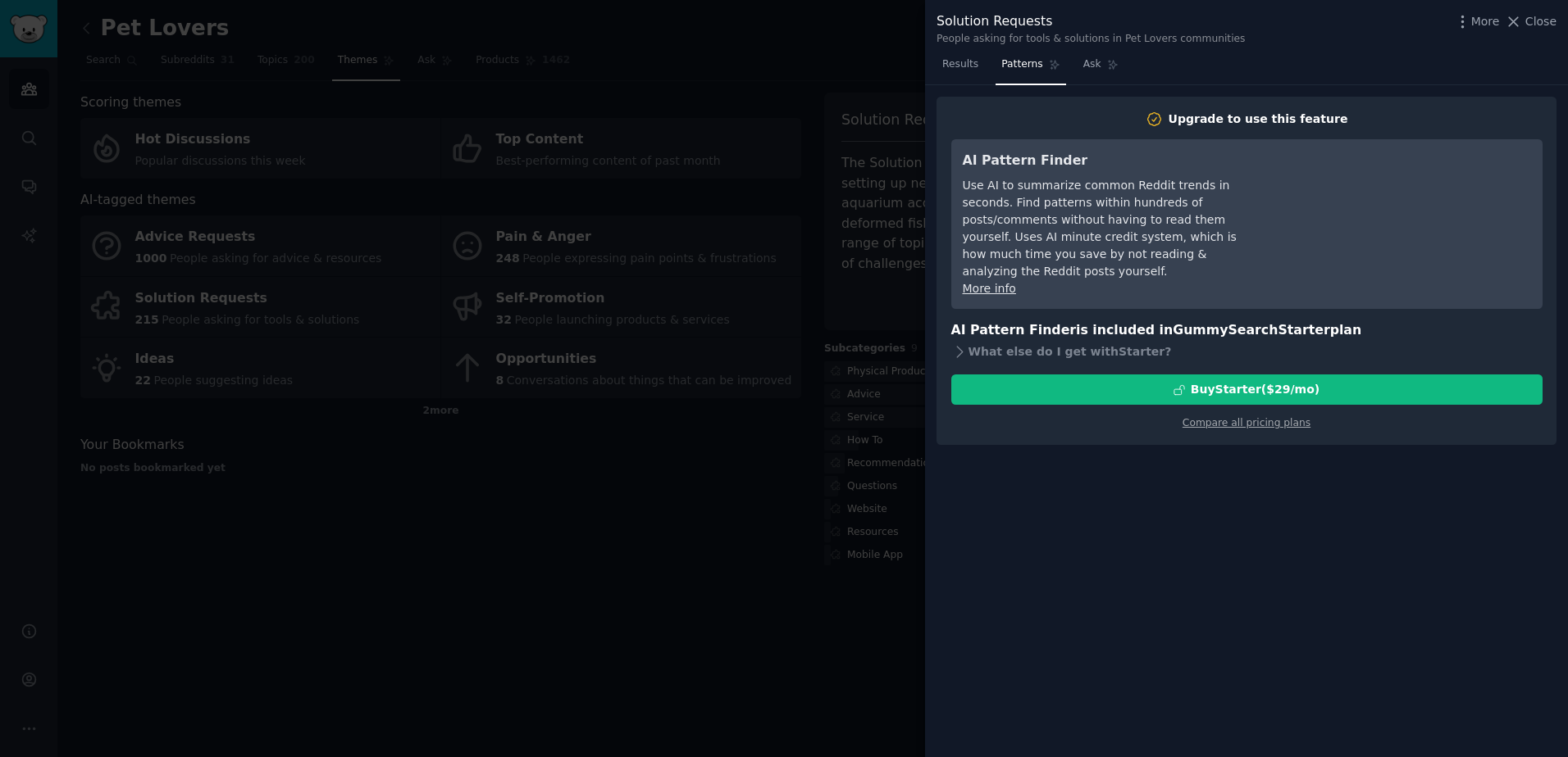
click at [694, 152] on div at bounding box center [784, 378] width 1568 height 757
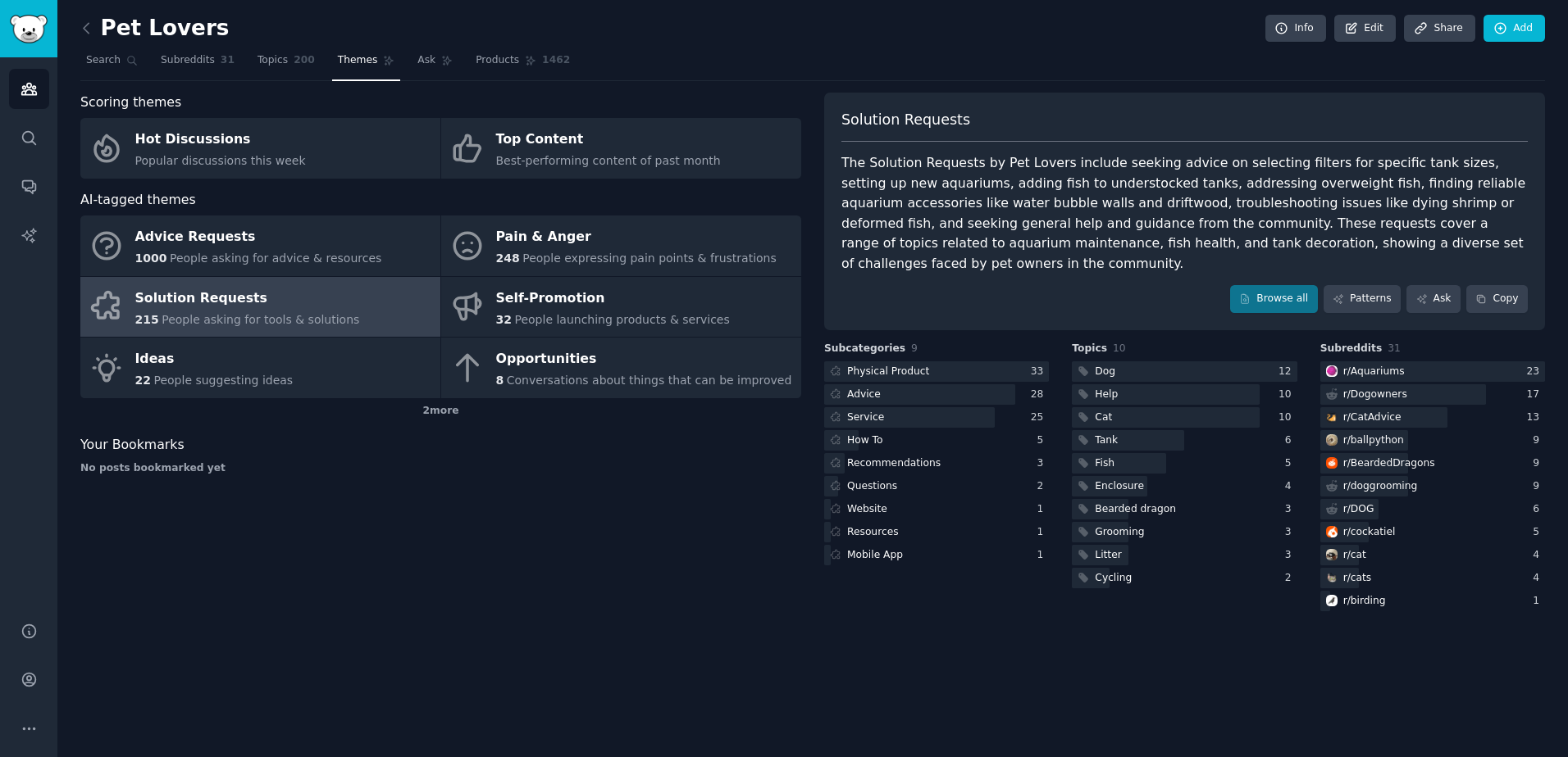
click at [79, 33] on div "Pet Lovers Info Edit Share Add Search Subreddits 31 Topics 200 Themes Ask Produ…" at bounding box center [812, 378] width 1510 height 757
click at [86, 25] on icon at bounding box center [86, 28] width 17 height 17
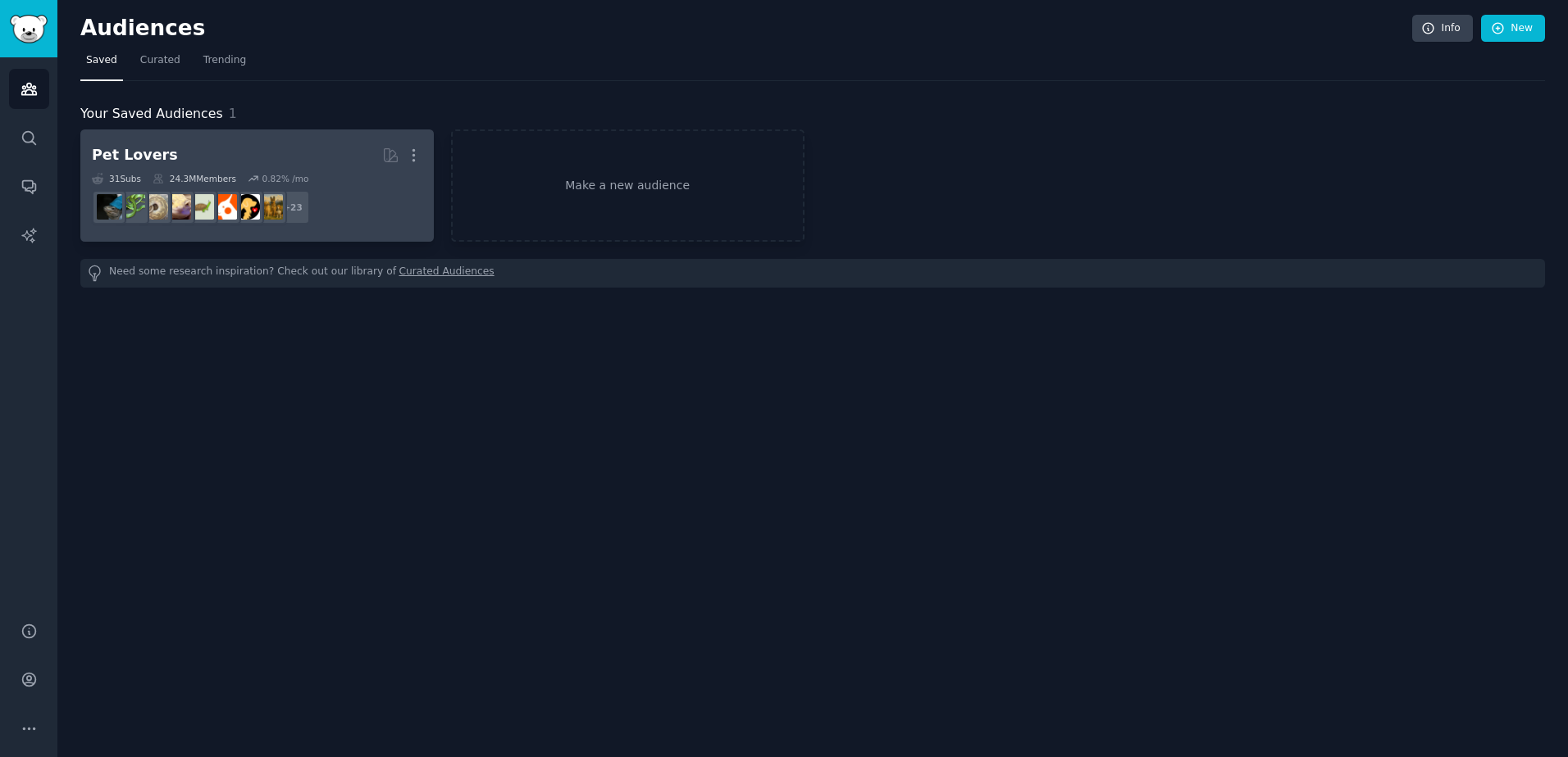
click at [291, 142] on h2 "Pet Lovers More" at bounding box center [257, 155] width 330 height 29
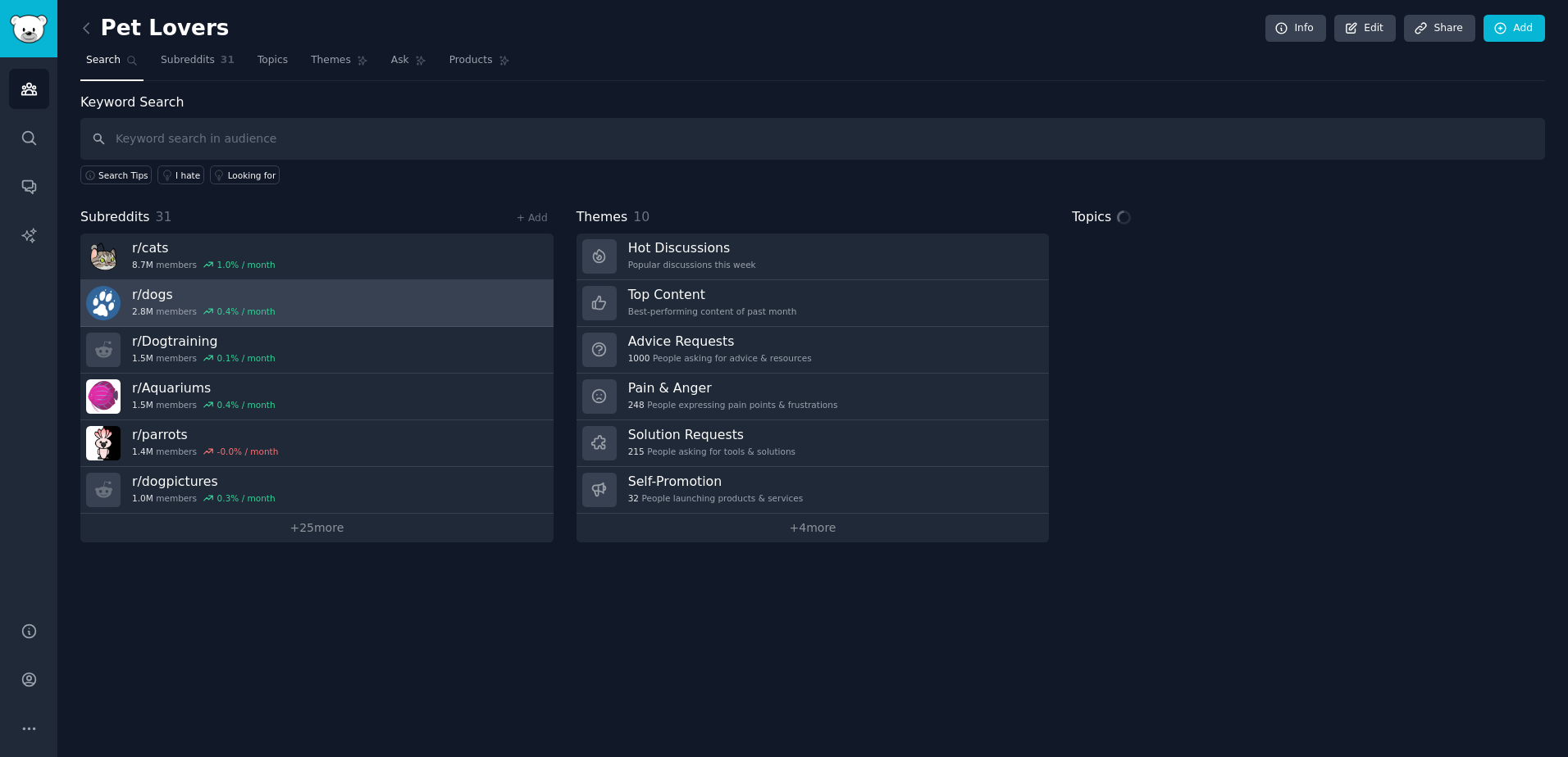
click at [149, 307] on span "2.8M" at bounding box center [142, 311] width 21 height 11
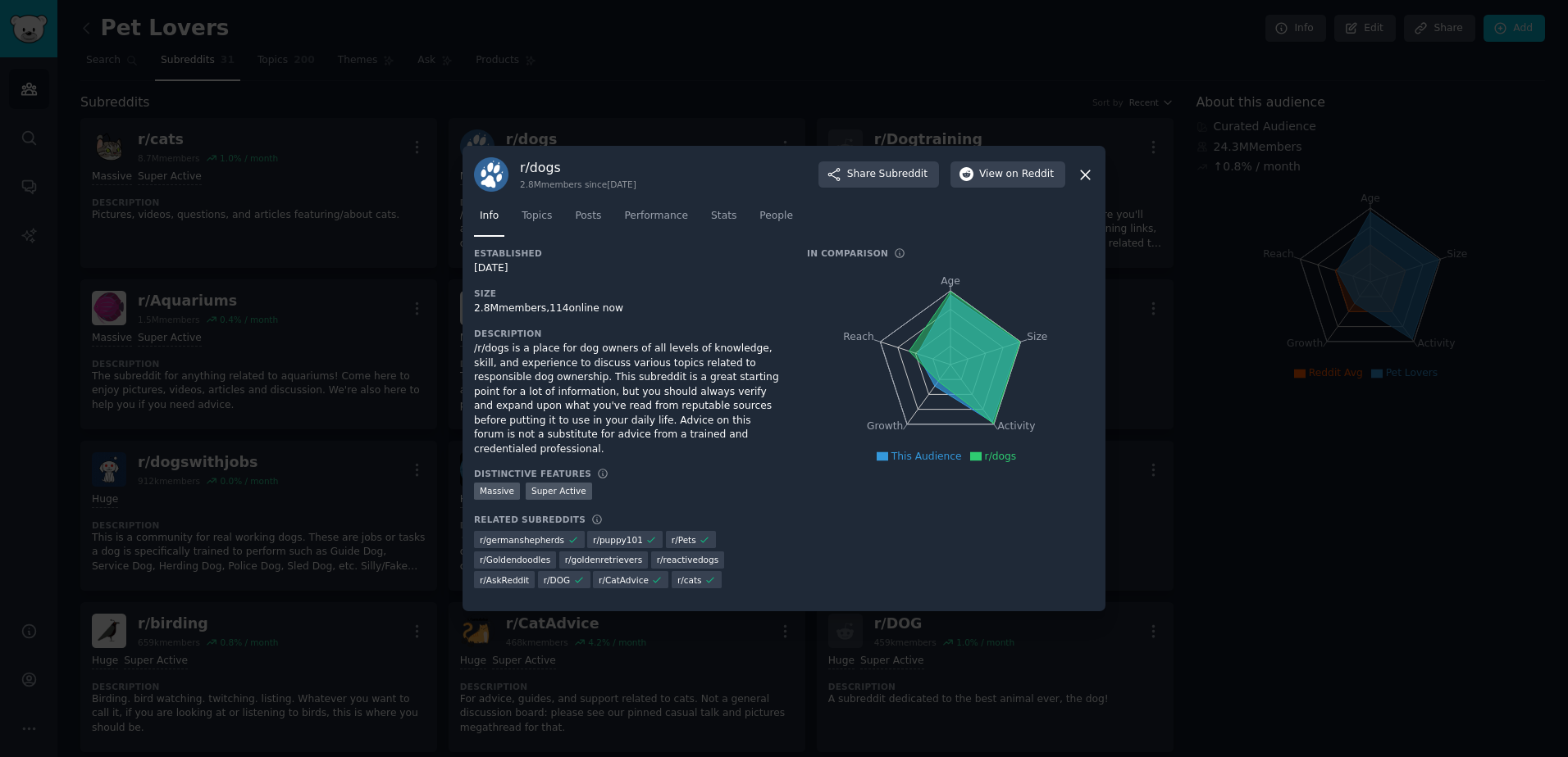
click at [563, 423] on div "/r/dogs is a place for dog owners of all levels of knowledge, skill, and experi…" at bounding box center [628, 399] width 310 height 115
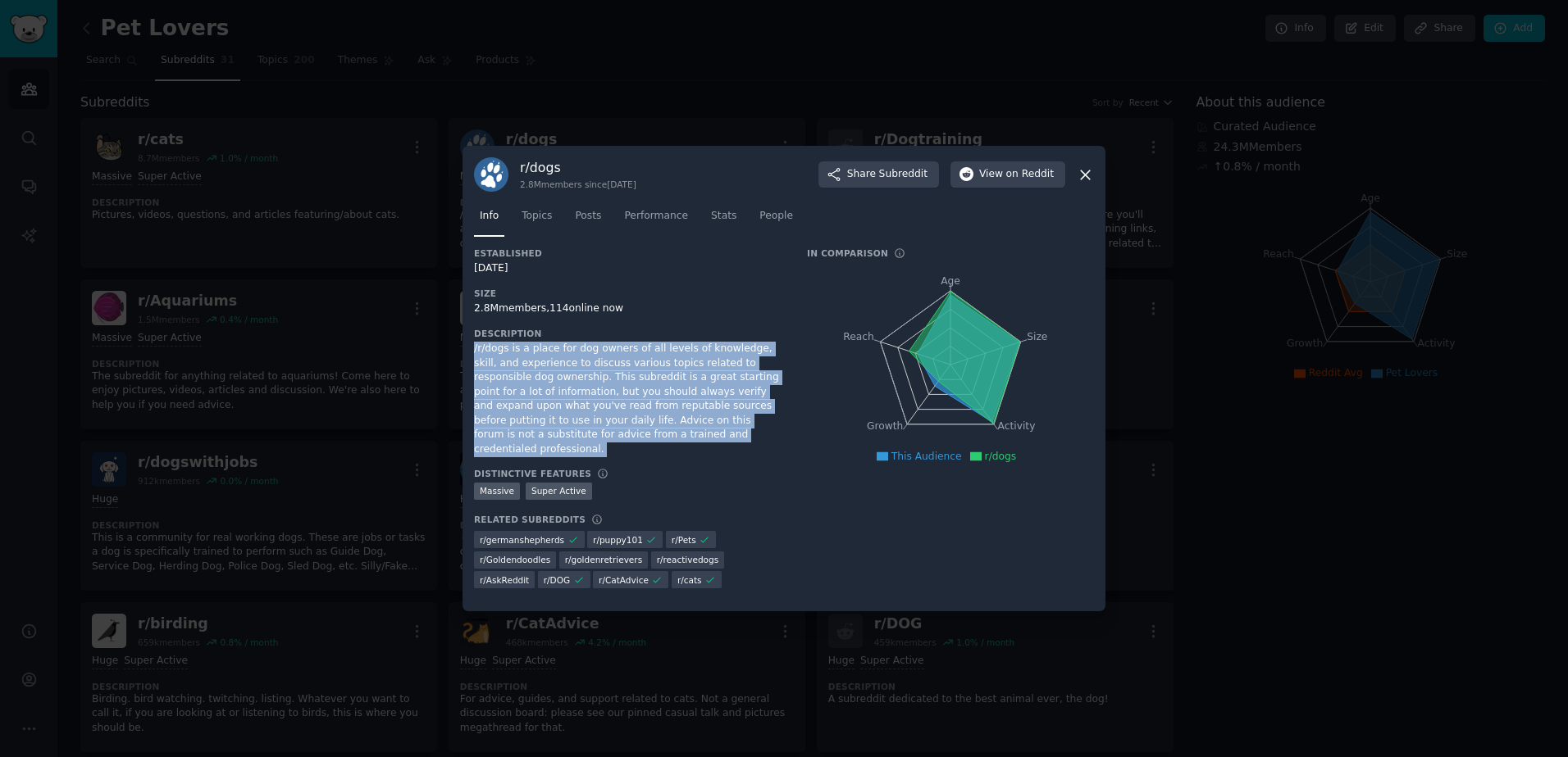
click at [563, 423] on div "/r/dogs is a place for dog owners of all levels of knowledge, skill, and experi…" at bounding box center [628, 399] width 310 height 115
click at [1084, 179] on icon at bounding box center [1085, 175] width 9 height 9
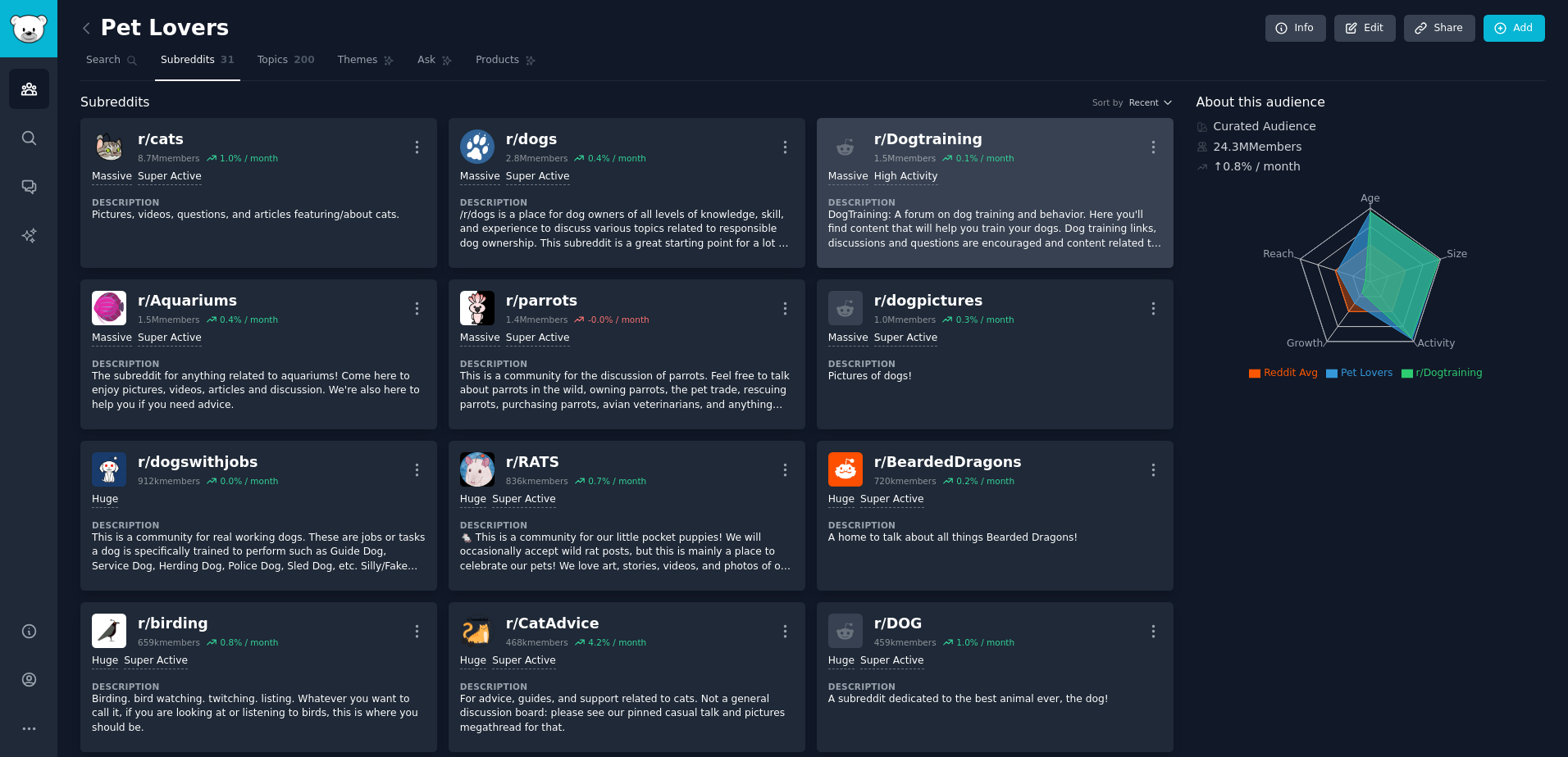
click at [936, 229] on p "DogTraining: A forum on dog training and behavior. Here you'll find content tha…" at bounding box center [995, 229] width 334 height 43
